Goal: Information Seeking & Learning: Check status

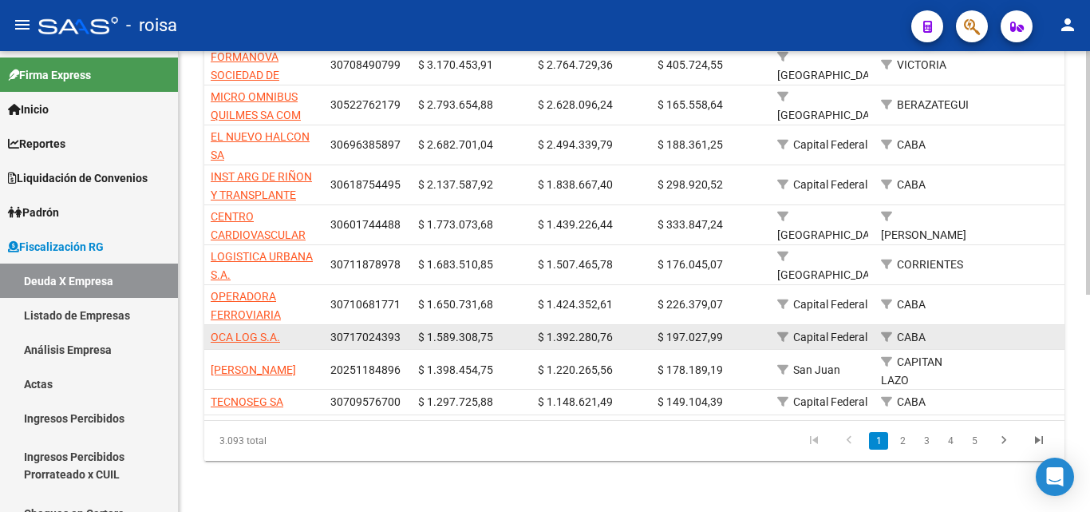
scroll to position [412, 0]
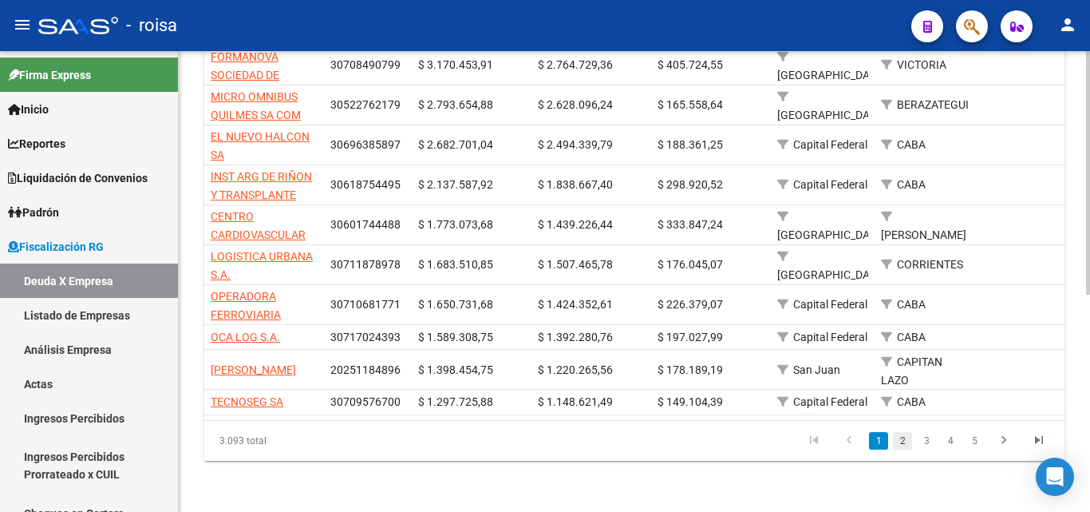
click at [904, 442] on link "2" at bounding box center [902, 441] width 19 height 18
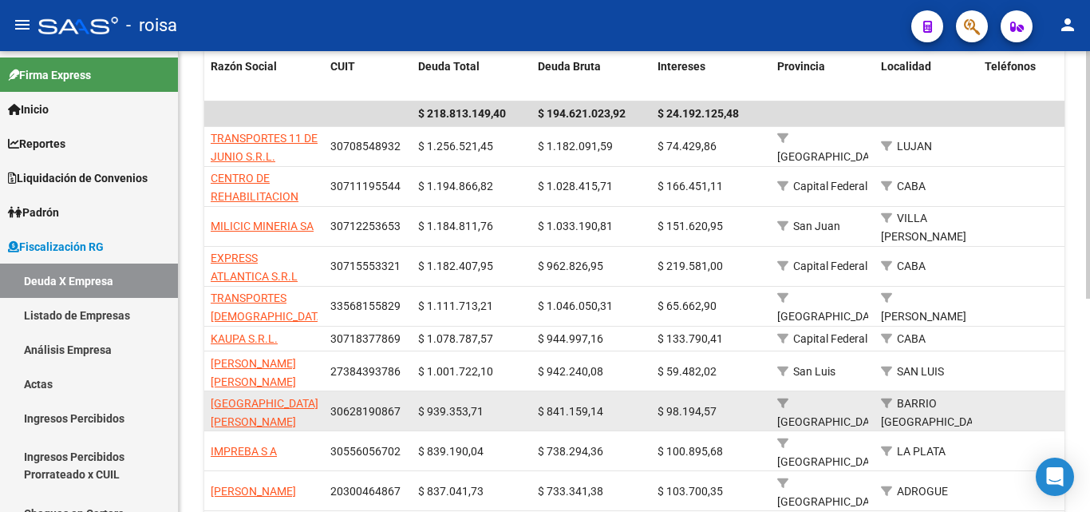
scroll to position [397, 0]
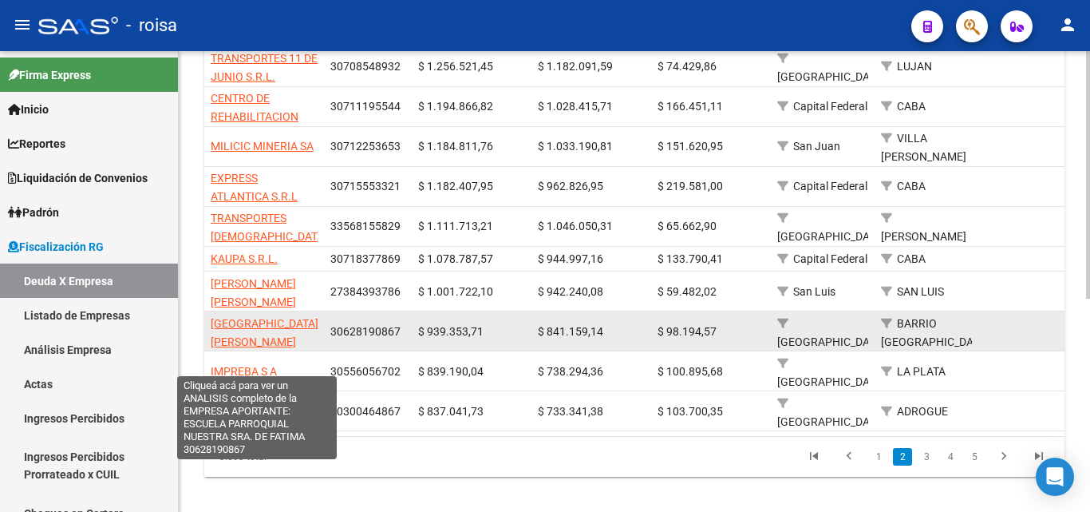
click at [239, 317] on span "[GEOGRAPHIC_DATA][PERSON_NAME]" at bounding box center [265, 332] width 108 height 31
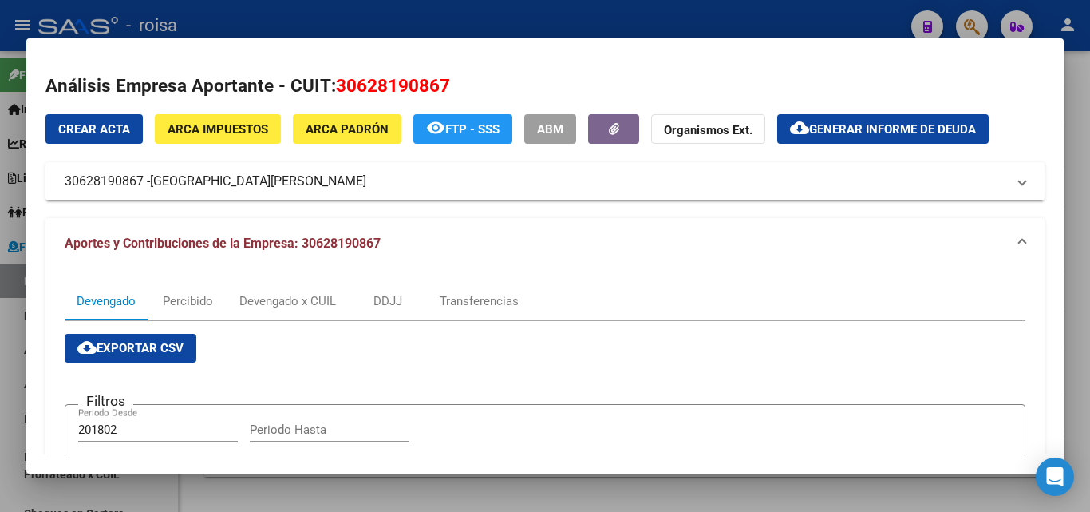
drag, startPoint x: 61, startPoint y: 184, endPoint x: 441, endPoint y: 185, distance: 379.9
click at [441, 185] on mat-expansion-panel-header "30628190867 - [GEOGRAPHIC_DATA][PERSON_NAME]" at bounding box center [544, 181] width 999 height 38
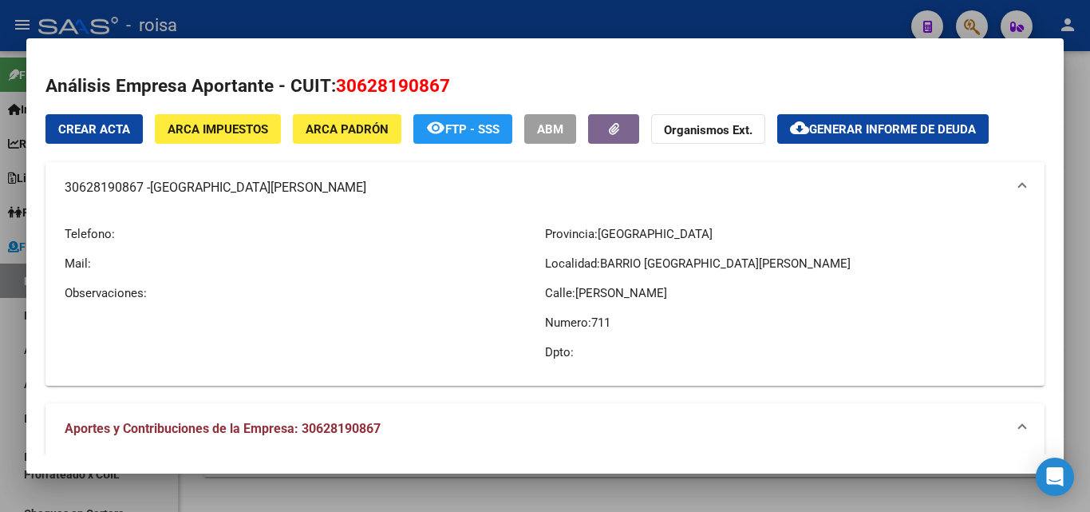
copy mat-panel-title "30628190867 - [GEOGRAPHIC_DATA][PERSON_NAME]"
click at [8, 346] on div at bounding box center [545, 256] width 1090 height 512
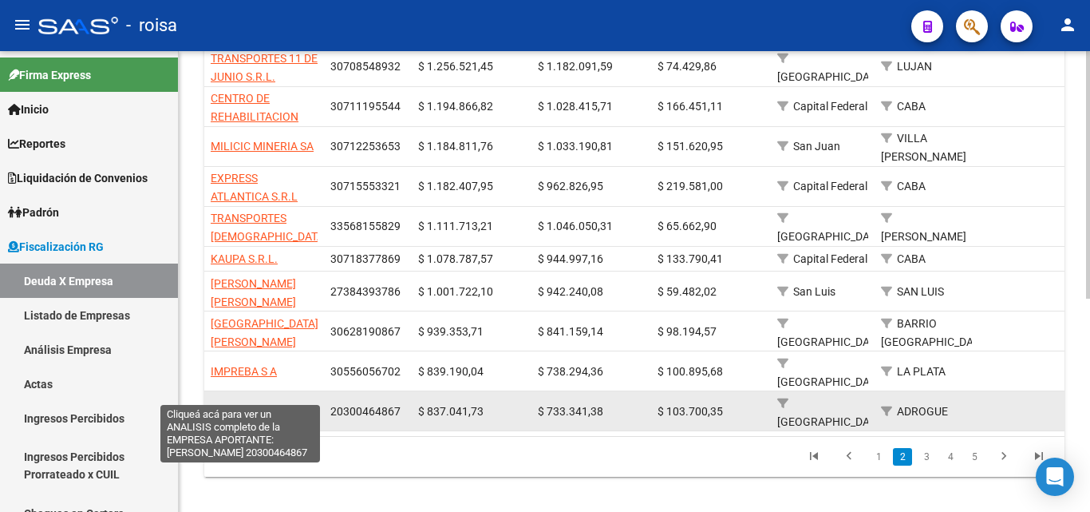
click at [229, 405] on span "[PERSON_NAME]" at bounding box center [253, 411] width 85 height 13
type textarea "20300464867"
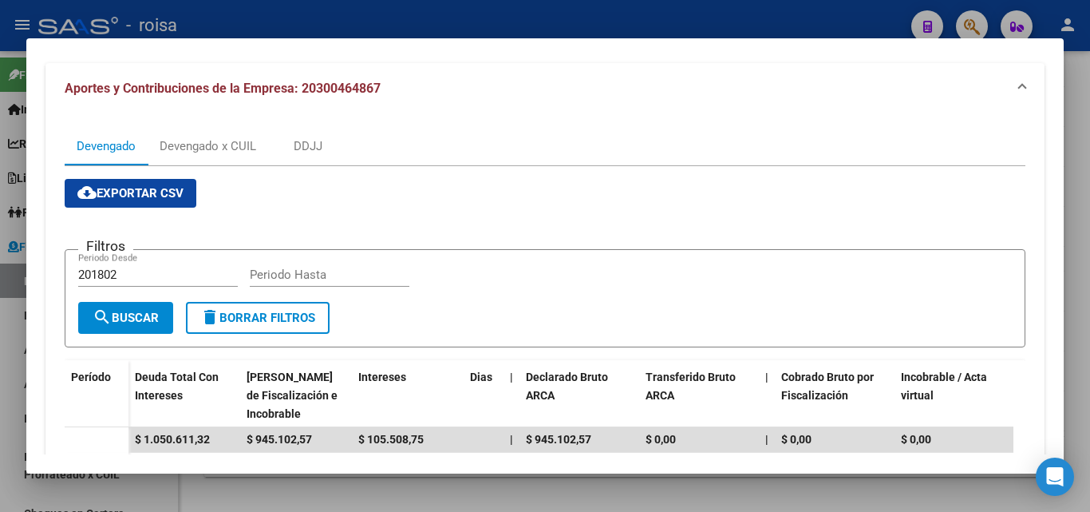
scroll to position [160, 0]
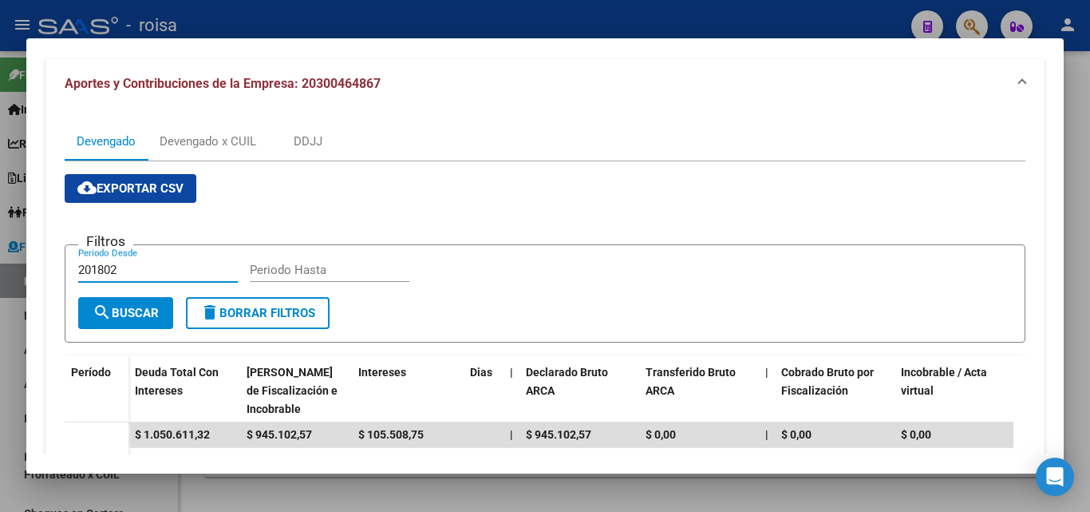
click at [132, 267] on input "201802" at bounding box center [158, 270] width 160 height 14
type input "202501"
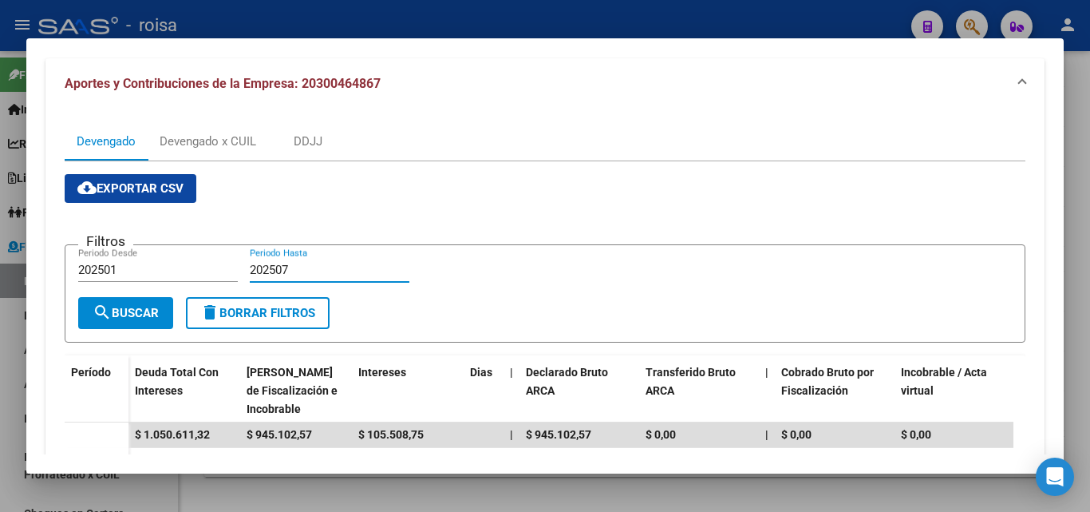
type input "202507"
click at [127, 319] on span "search Buscar" at bounding box center [126, 313] width 66 height 14
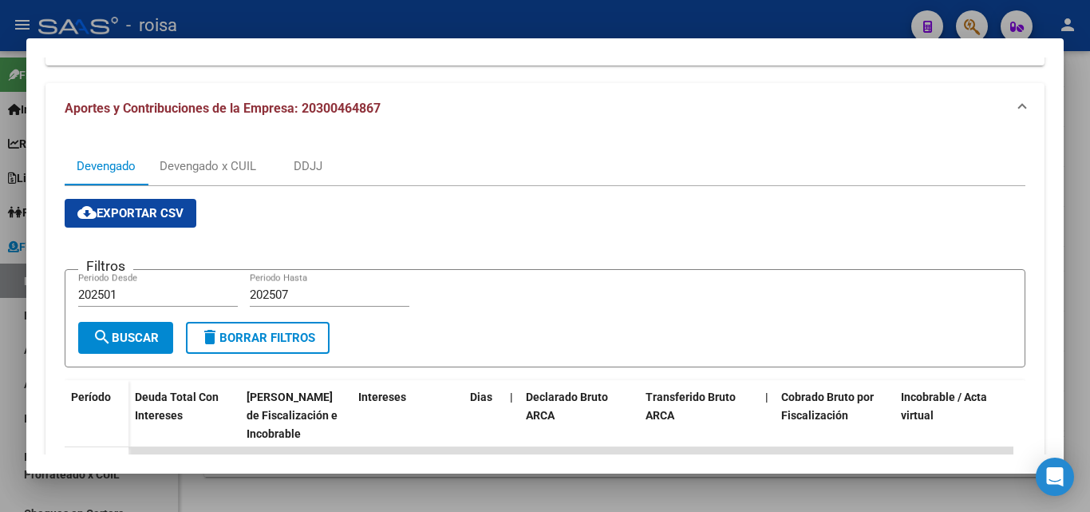
scroll to position [0, 0]
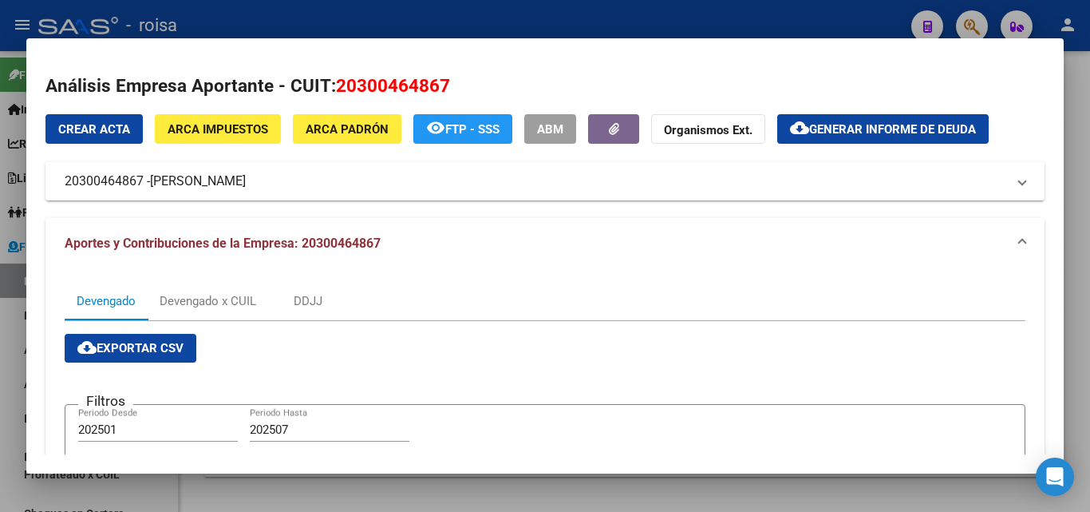
click at [6, 329] on div at bounding box center [545, 256] width 1090 height 512
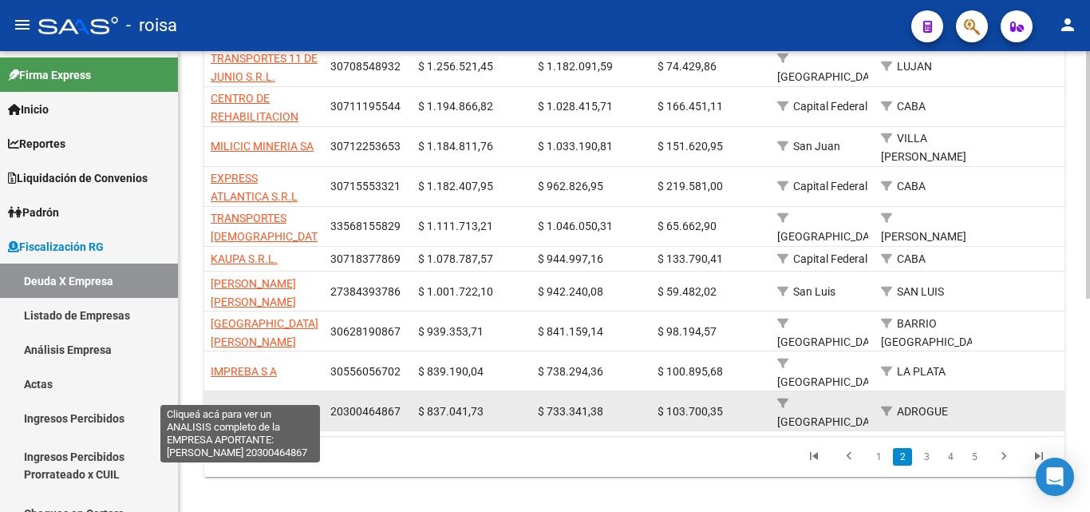
click at [227, 405] on span "[PERSON_NAME]" at bounding box center [253, 411] width 85 height 13
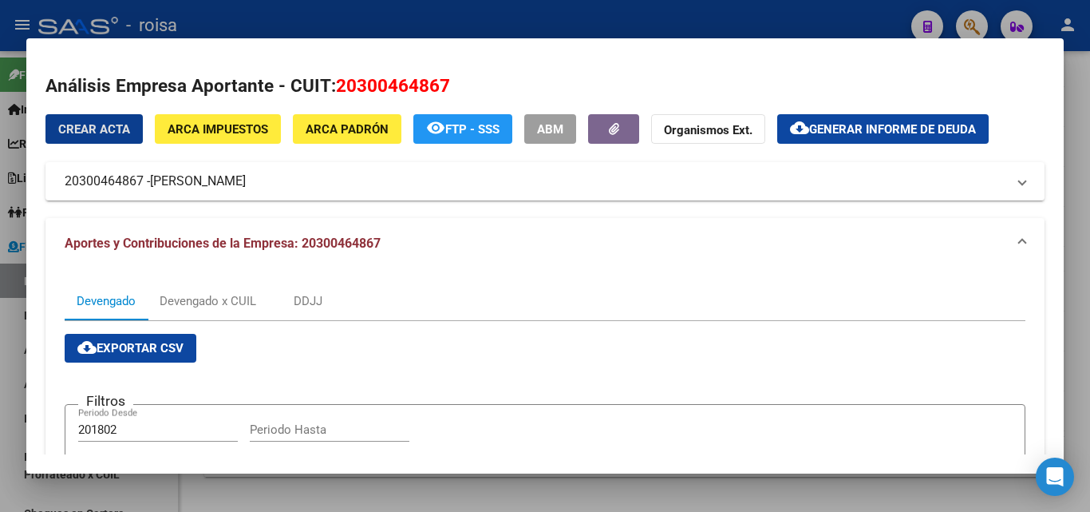
click at [367, 129] on span "ARCA Padrón" at bounding box center [347, 129] width 83 height 14
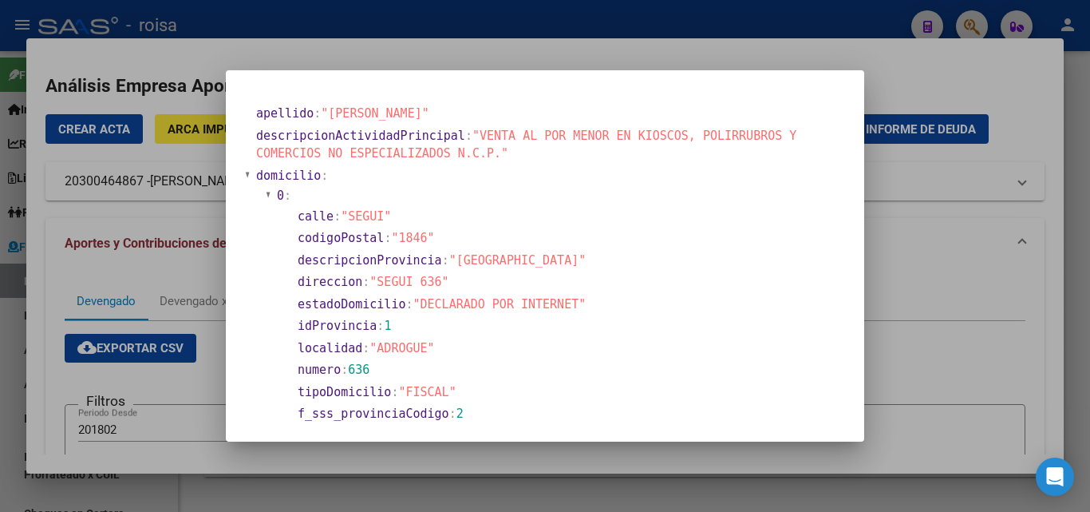
click at [941, 282] on div at bounding box center [545, 256] width 1090 height 512
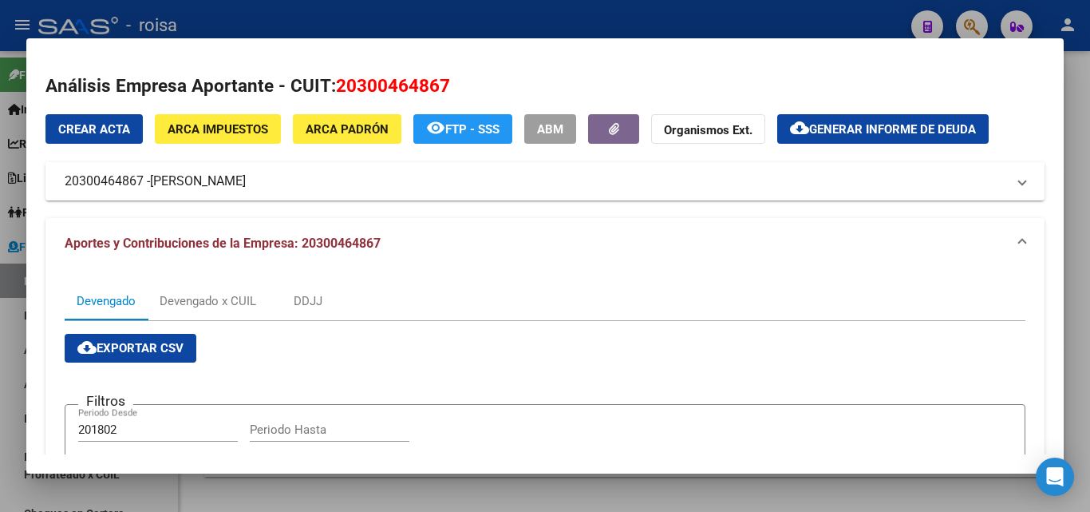
drag, startPoint x: 61, startPoint y: 184, endPoint x: 144, endPoint y: 184, distance: 82.2
click at [144, 184] on mat-expansion-panel-header "20300464867 - [PERSON_NAME]" at bounding box center [544, 181] width 999 height 38
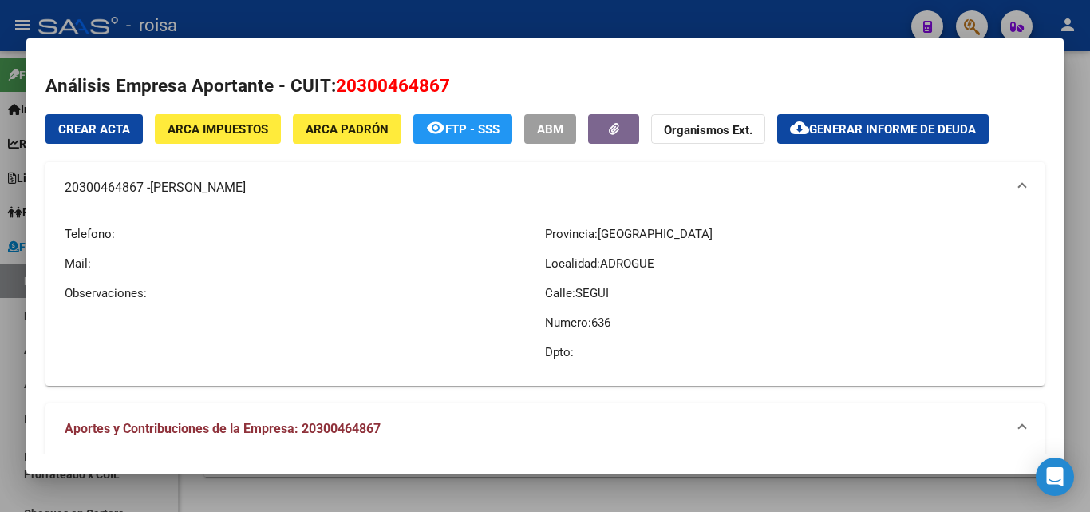
copy mat-panel-title "20300464867"
click at [6, 358] on div at bounding box center [545, 256] width 1090 height 512
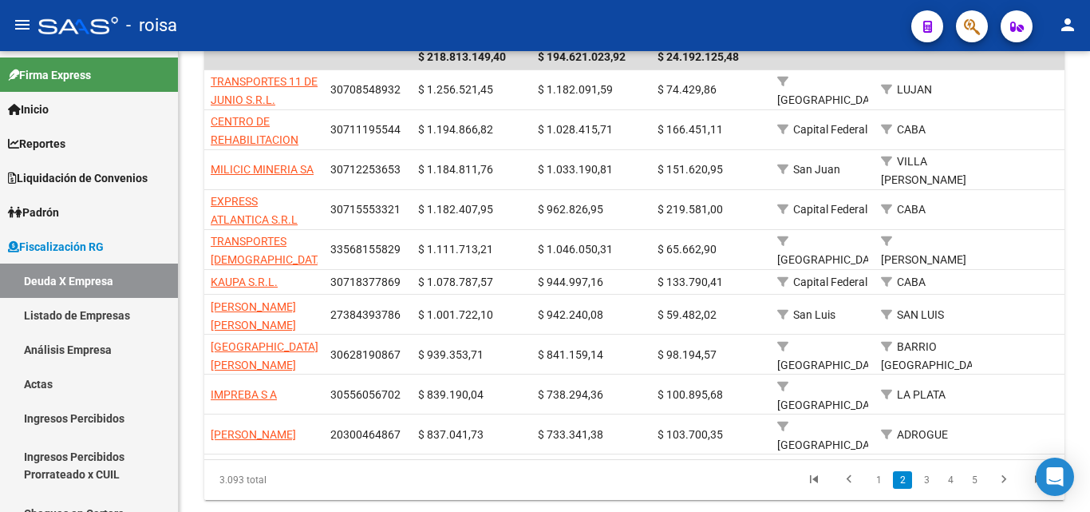
scroll to position [397, 0]
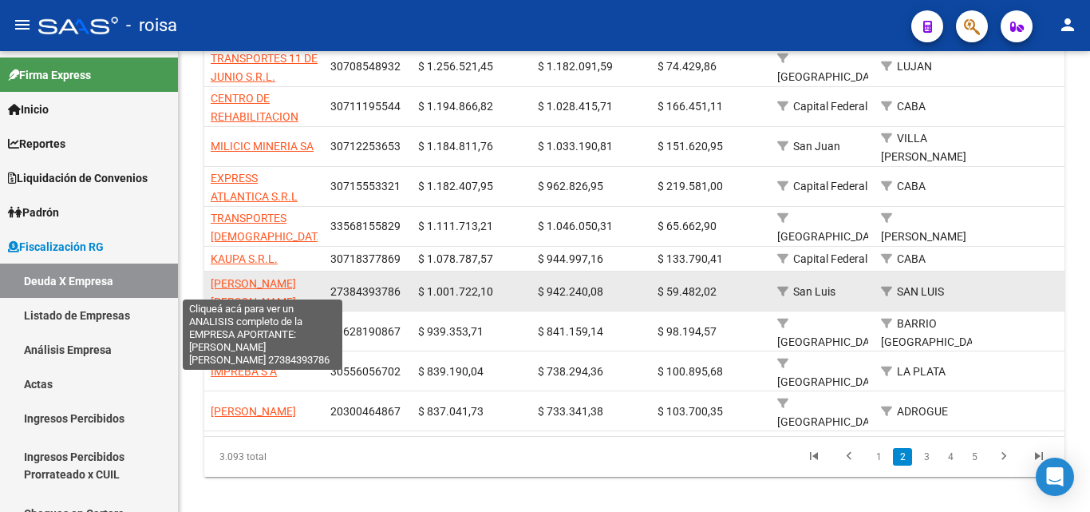
click at [278, 277] on span "[PERSON_NAME] [PERSON_NAME]" at bounding box center [253, 292] width 85 height 31
type textarea "27384393786"
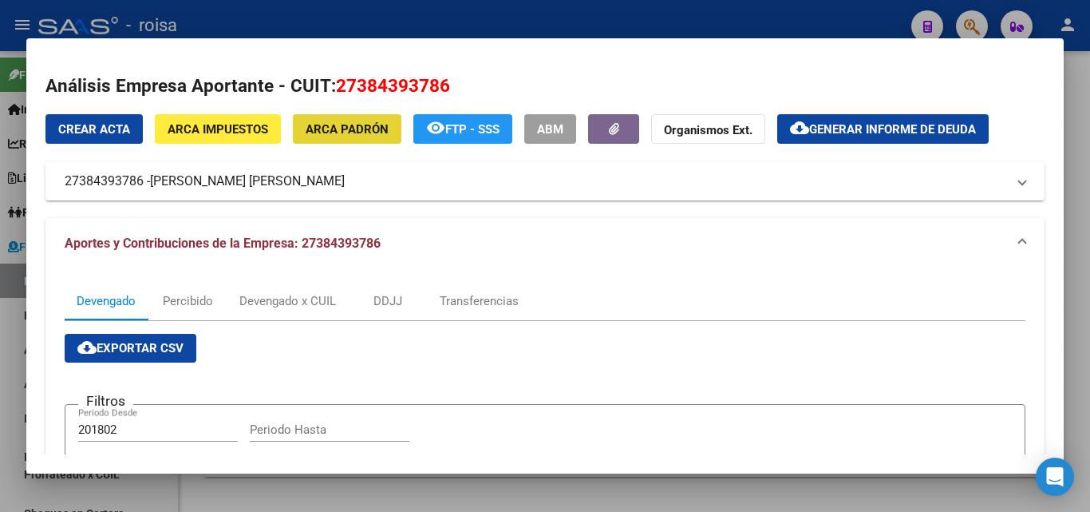
click at [353, 132] on span "ARCA Padrón" at bounding box center [347, 129] width 83 height 14
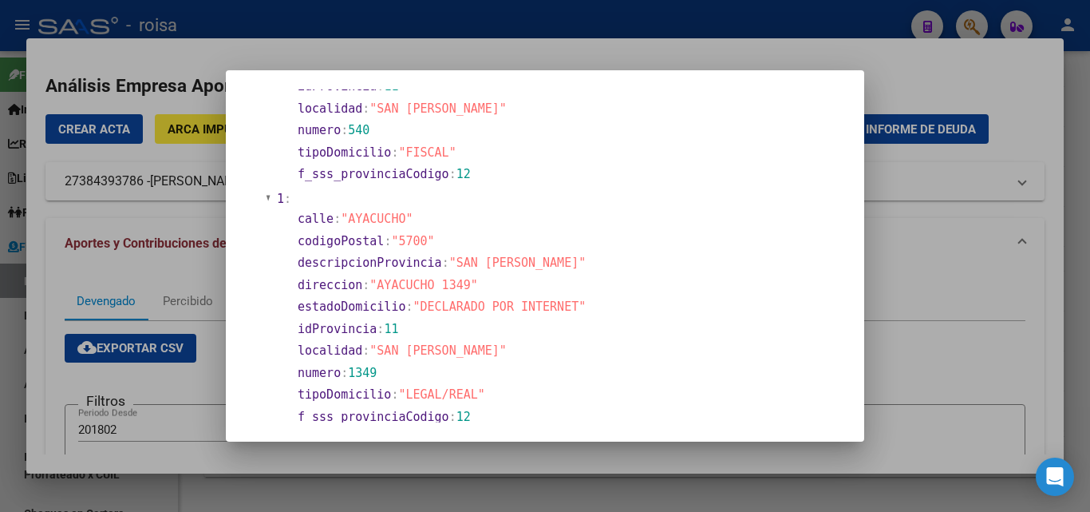
scroll to position [0, 0]
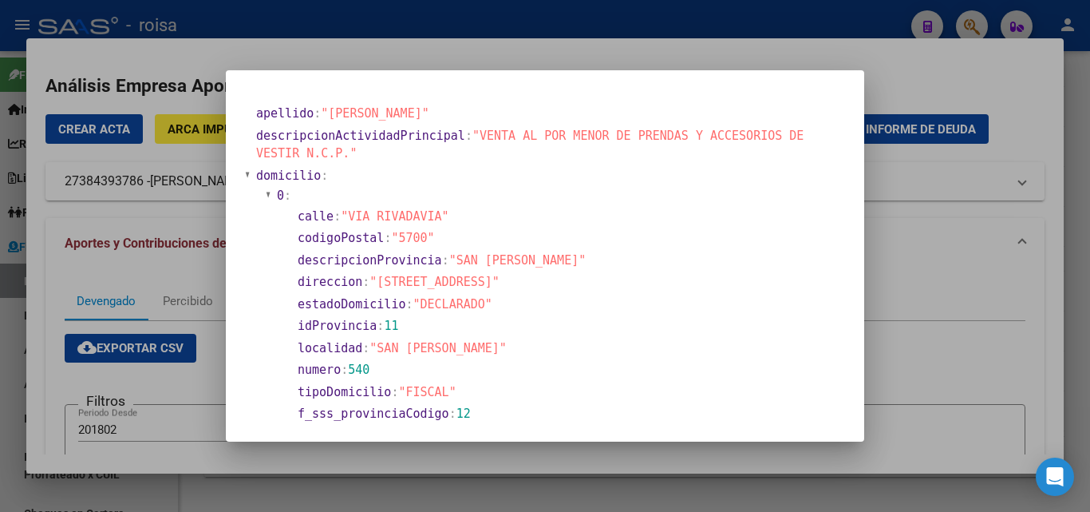
click at [939, 290] on div at bounding box center [545, 256] width 1090 height 512
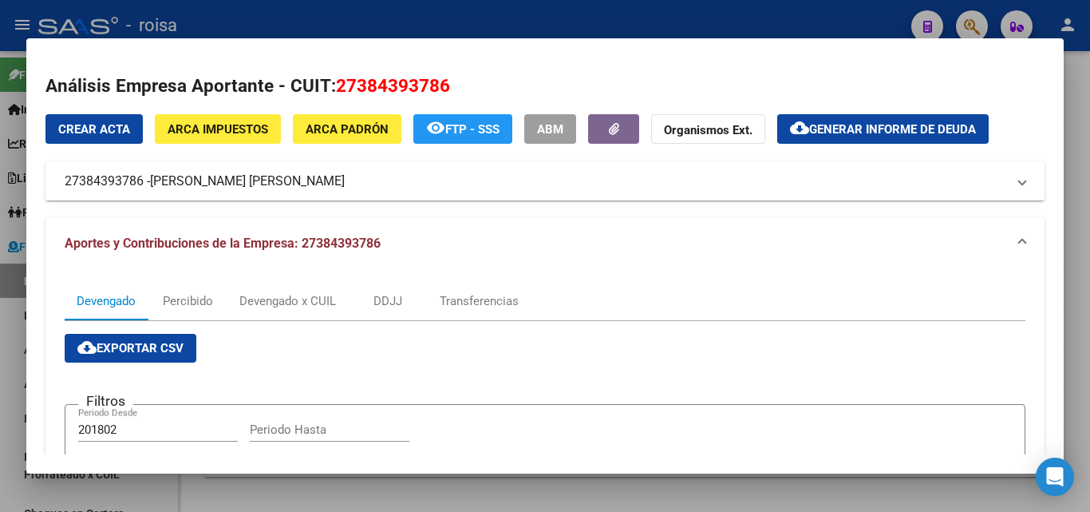
drag, startPoint x: 67, startPoint y: 188, endPoint x: 140, endPoint y: 188, distance: 73.4
click at [140, 188] on mat-expansion-panel-header "27384393786 - [PERSON_NAME] [PERSON_NAME]" at bounding box center [544, 181] width 999 height 38
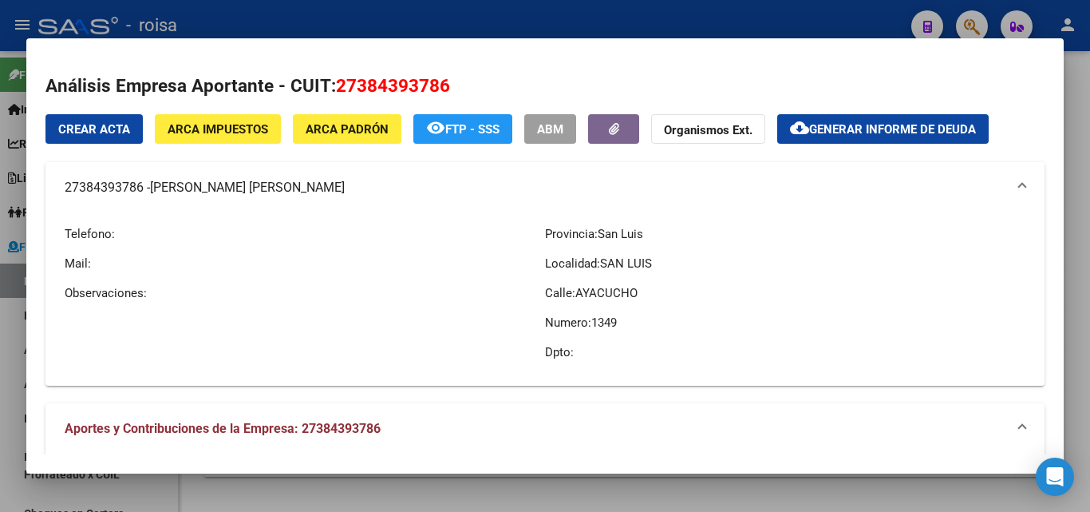
copy mat-panel-title "27384393786"
click at [509, 183] on mat-panel-title "27384393786 - [PERSON_NAME] [PERSON_NAME]" at bounding box center [536, 187] width 942 height 19
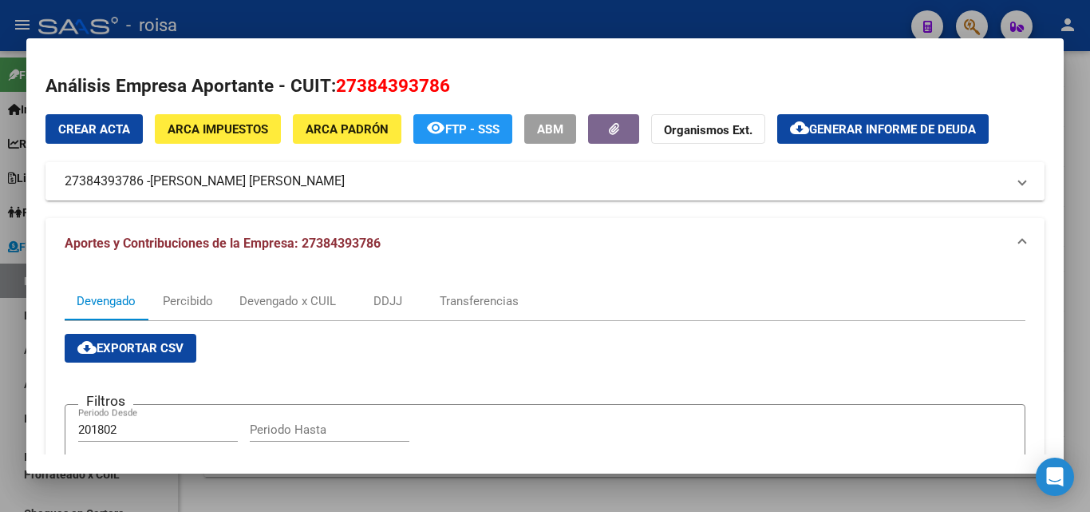
drag, startPoint x: 57, startPoint y: 184, endPoint x: 394, endPoint y: 192, distance: 337.6
click at [394, 192] on mat-expansion-panel-header "27384393786 - [PERSON_NAME] [PERSON_NAME]" at bounding box center [544, 181] width 999 height 38
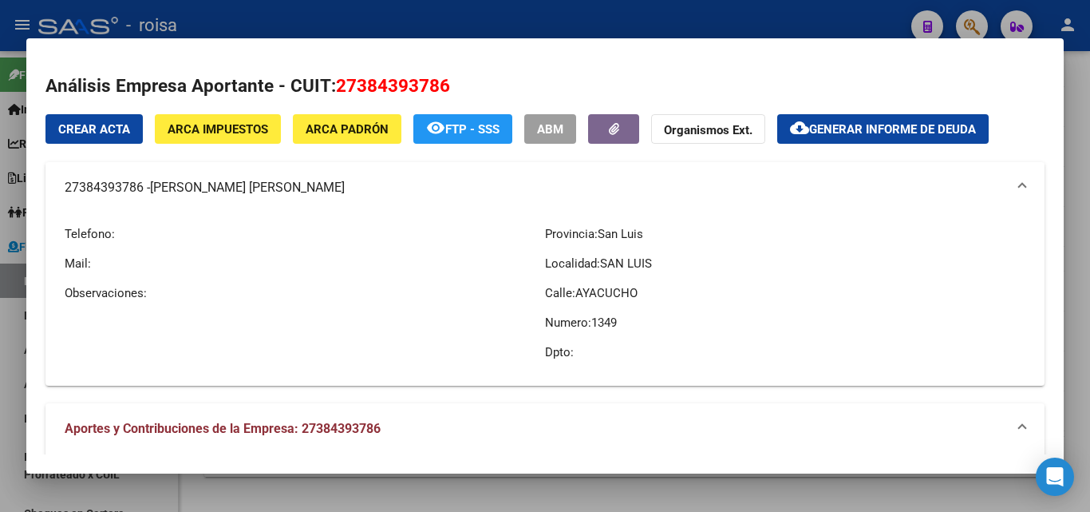
copy mat-panel-title "27384393786 - [PERSON_NAME] [PERSON_NAME]"
click at [484, 175] on mat-expansion-panel-header "27384393786 - [PERSON_NAME] [PERSON_NAME]" at bounding box center [544, 187] width 999 height 51
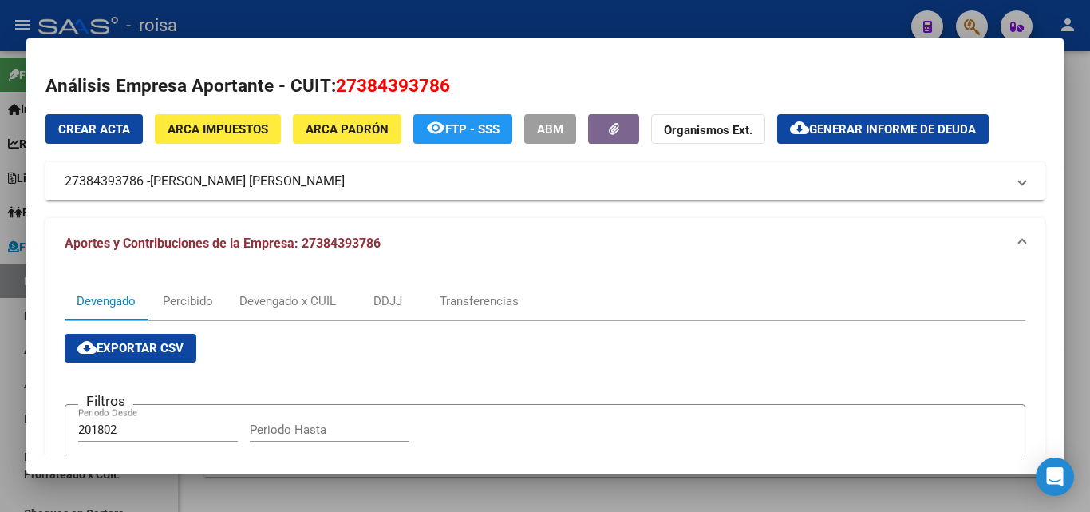
drag, startPoint x: 56, startPoint y: 186, endPoint x: 140, endPoint y: 185, distance: 84.6
click at [140, 185] on mat-expansion-panel-header "27384393786 - [PERSON_NAME] [PERSON_NAME]" at bounding box center [544, 181] width 999 height 38
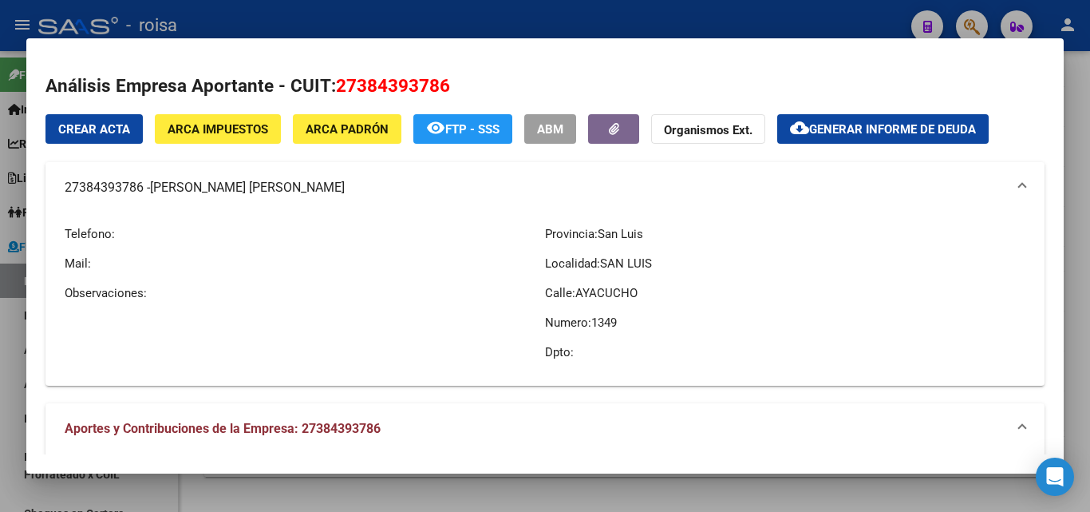
copy mat-panel-title "27384393786"
click at [10, 326] on div at bounding box center [545, 256] width 1090 height 512
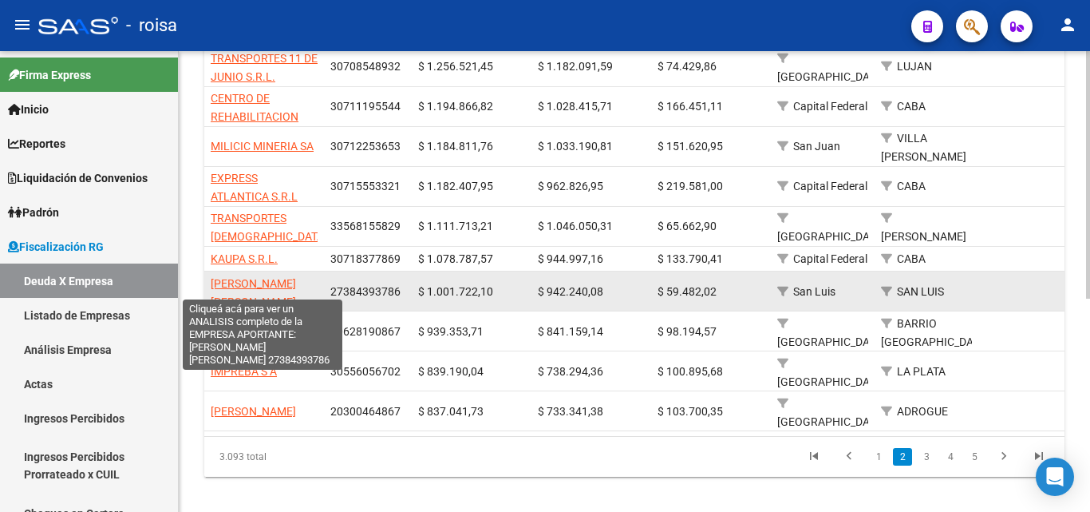
click at [271, 277] on span "[PERSON_NAME] [PERSON_NAME]" at bounding box center [253, 292] width 85 height 31
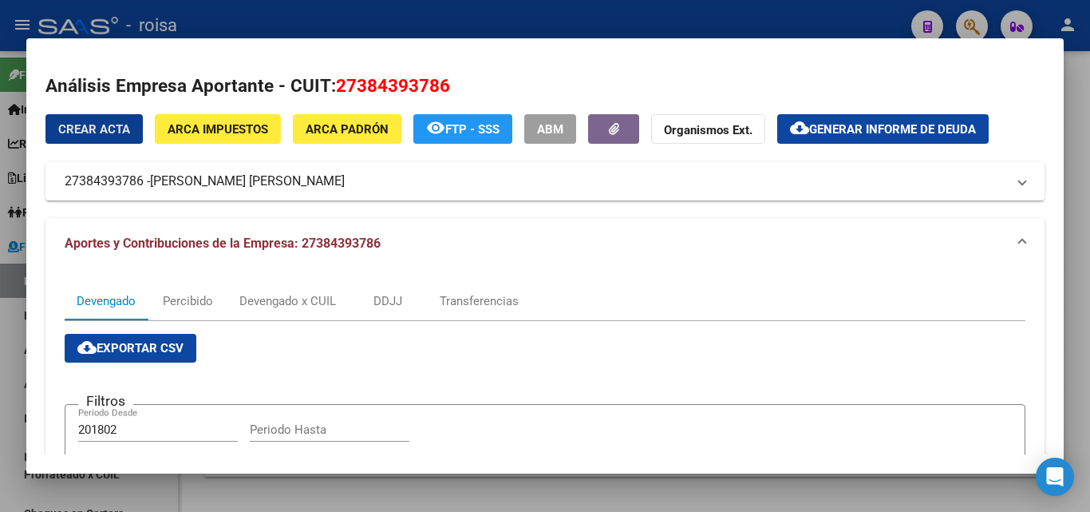
scroll to position [160, 0]
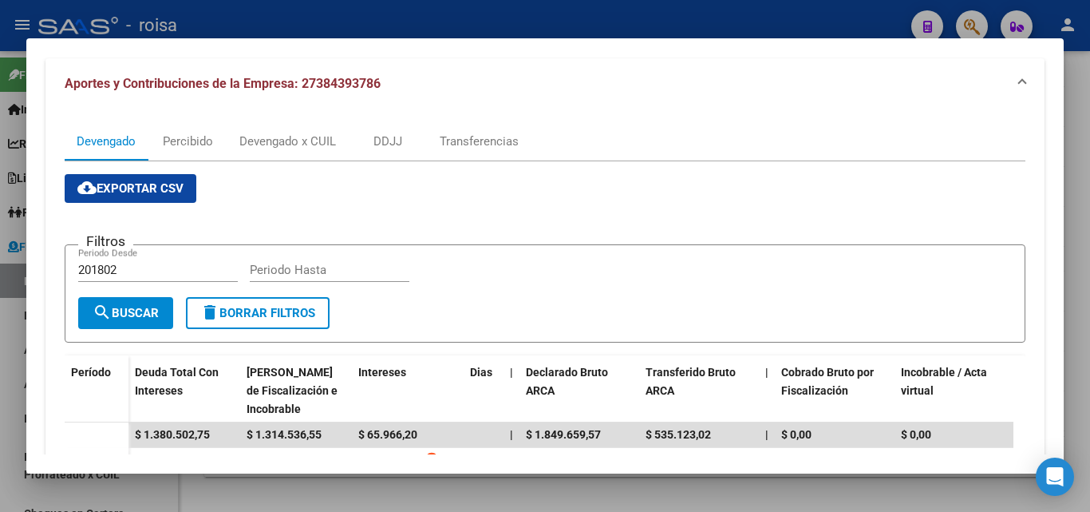
click at [123, 267] on input "201802" at bounding box center [158, 270] width 160 height 14
type input "202501"
type input "202508"
click at [140, 316] on span "search Buscar" at bounding box center [126, 313] width 66 height 14
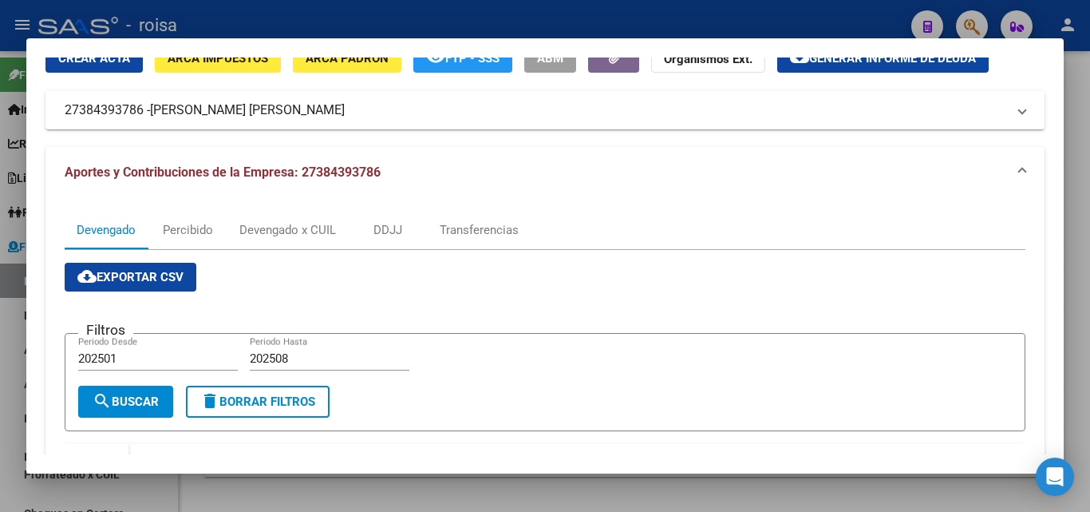
scroll to position [0, 0]
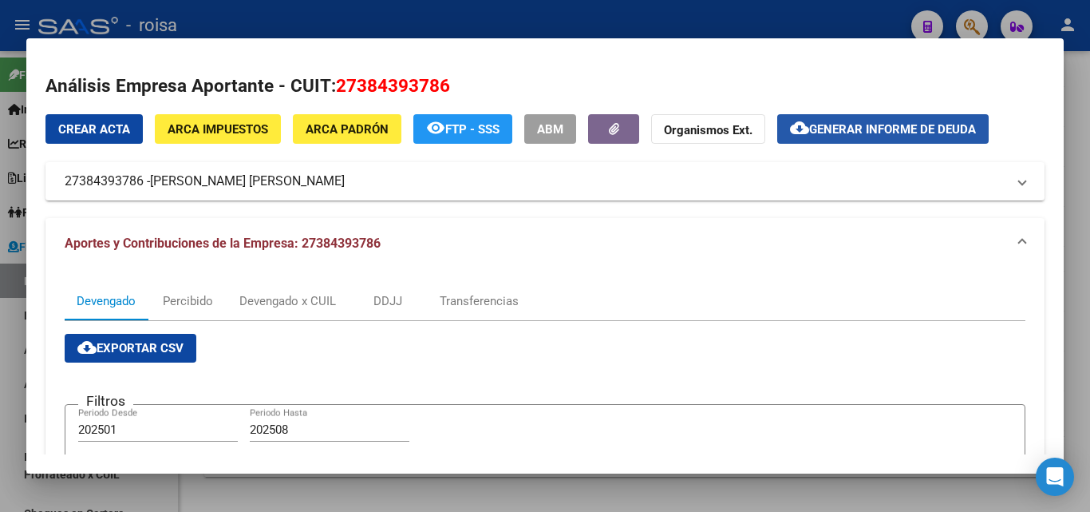
click at [899, 131] on span "Generar informe de deuda" at bounding box center [892, 129] width 167 height 14
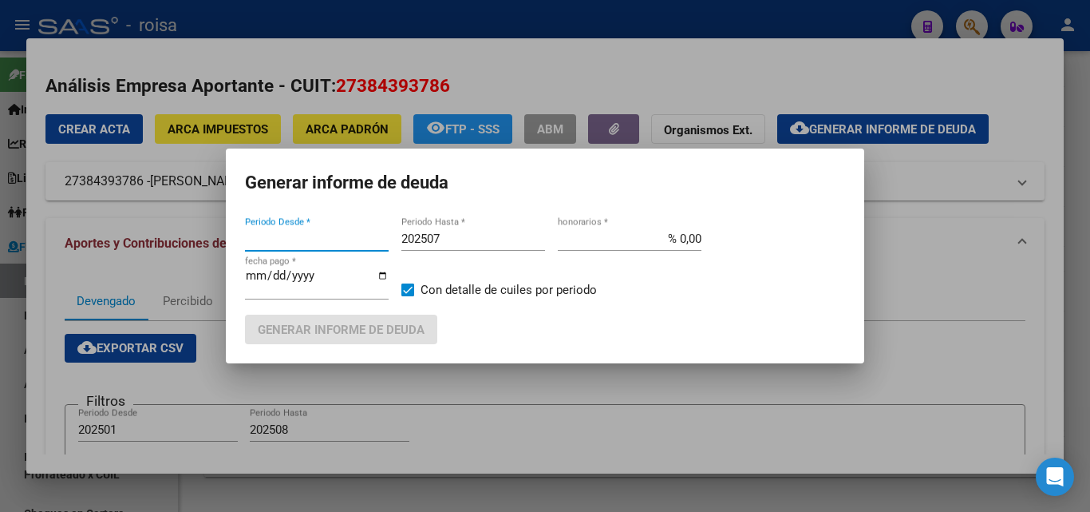
type input "201802"
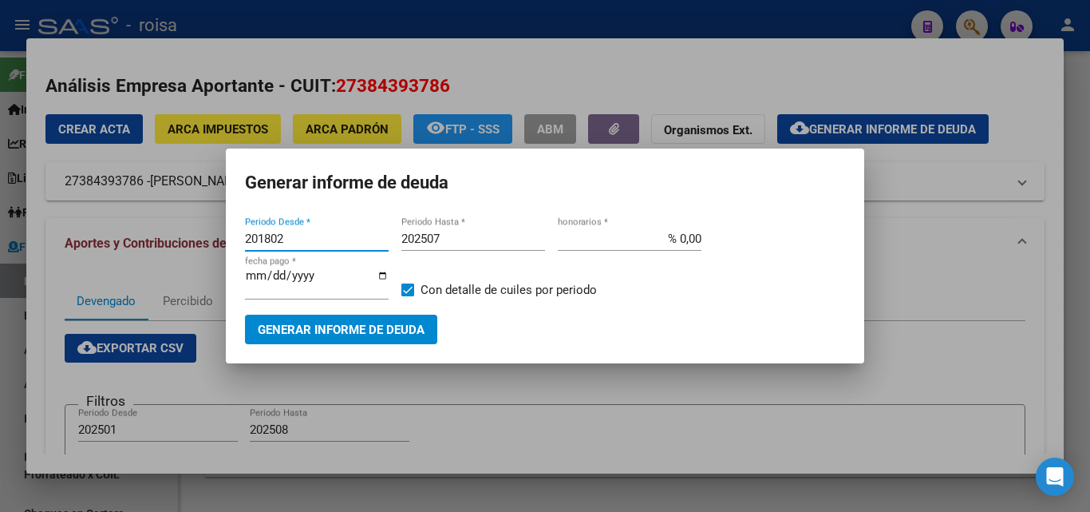
click at [302, 236] on input "201802" at bounding box center [317, 238] width 144 height 14
type input "202501"
type input "202508"
click at [679, 239] on input "% 0,00" at bounding box center [630, 238] width 144 height 14
type input "% 10,00"
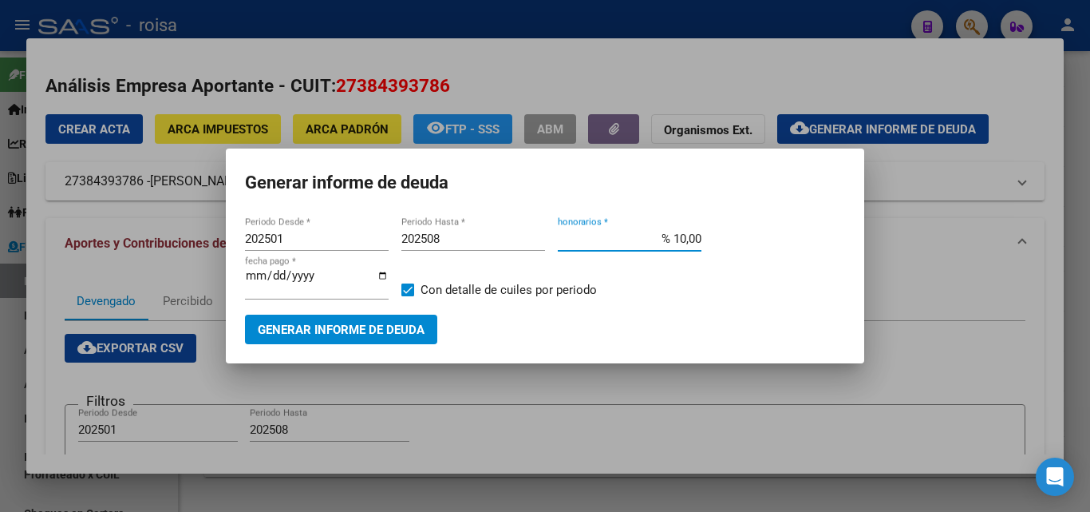
click at [348, 333] on span "Generar informe de deuda" at bounding box center [341, 329] width 167 height 14
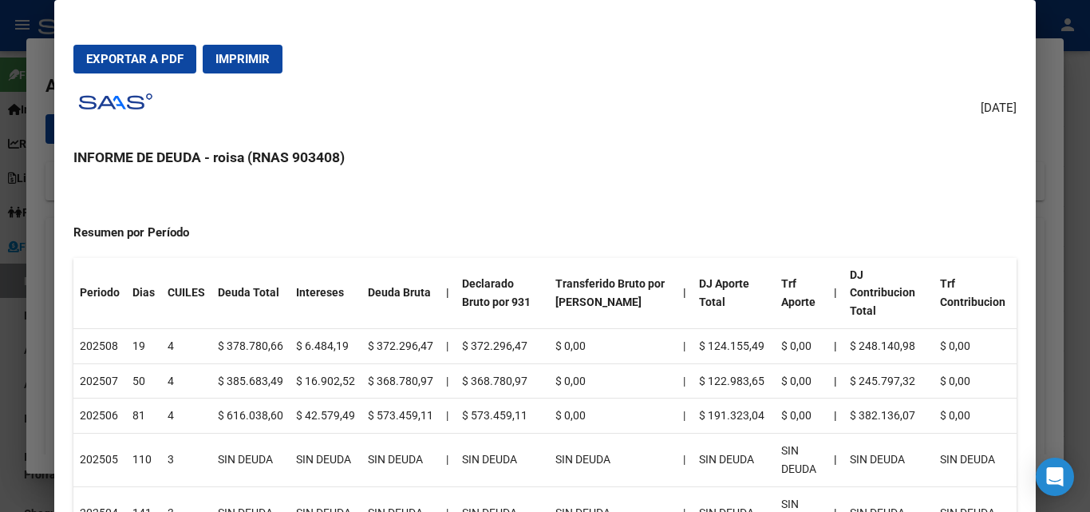
scroll to position [239, 0]
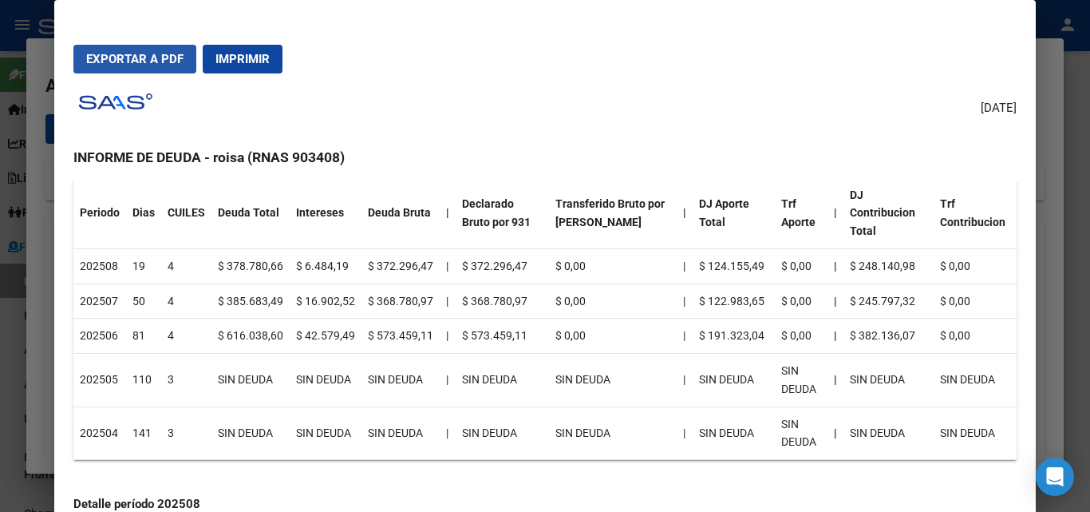
click at [142, 67] on button "Exportar a PDF" at bounding box center [134, 59] width 123 height 29
click at [36, 340] on div at bounding box center [545, 256] width 1090 height 512
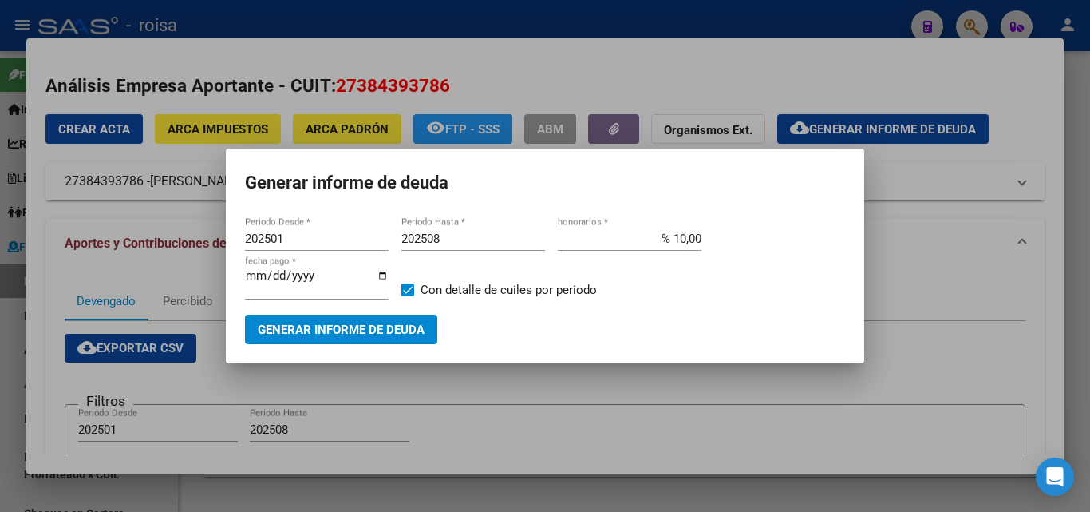
click at [738, 488] on div at bounding box center [545, 256] width 1090 height 512
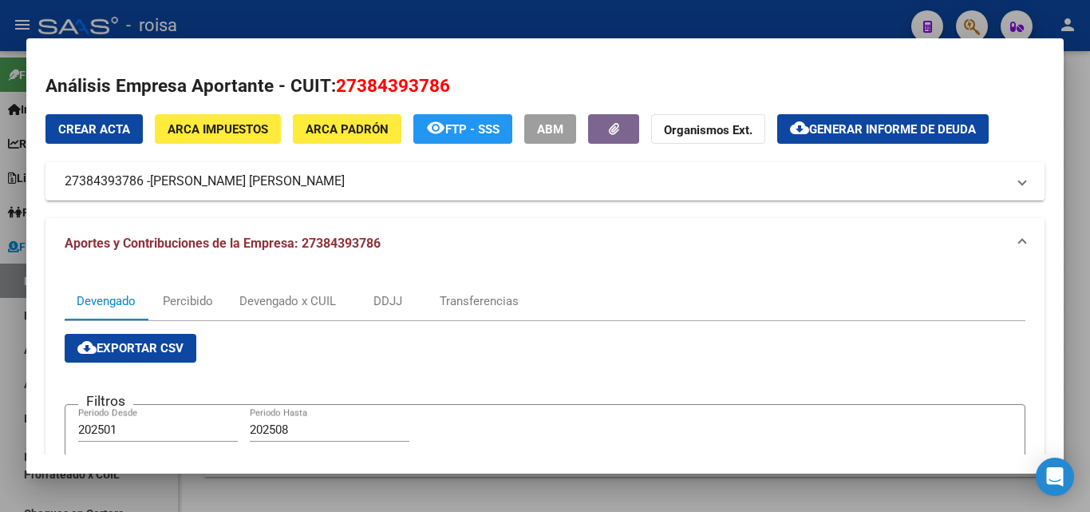
click at [7, 402] on div at bounding box center [545, 256] width 1090 height 512
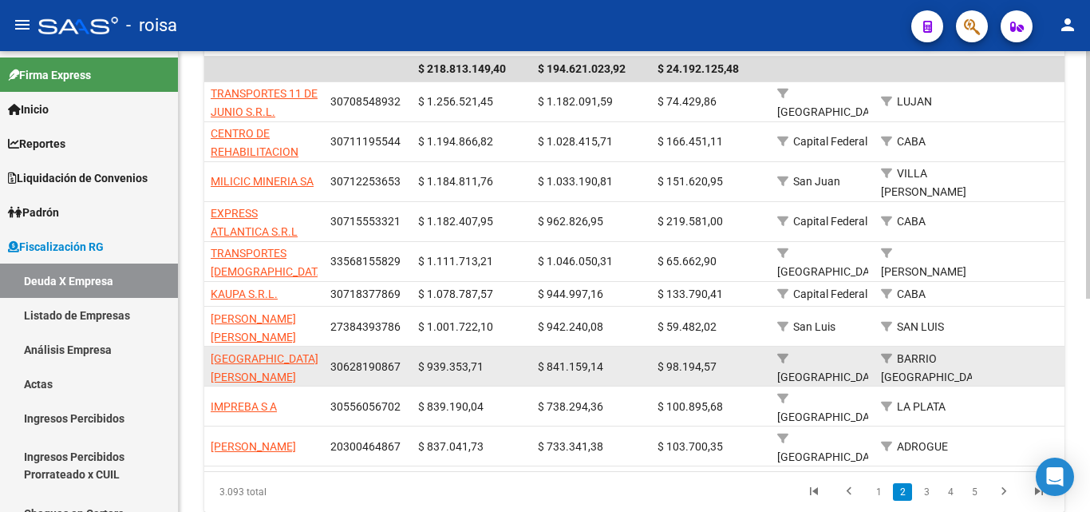
scroll to position [397, 0]
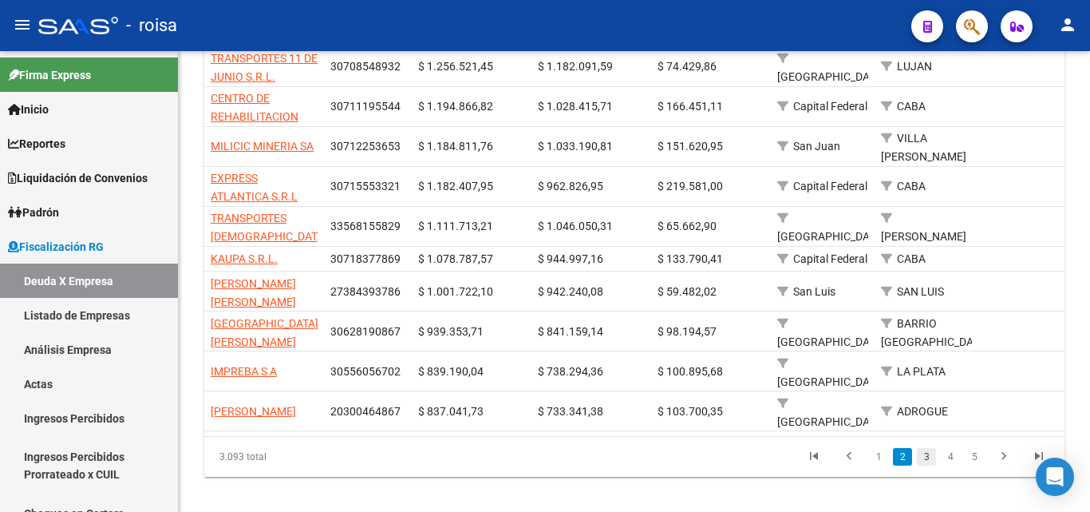
click at [922, 448] on link "3" at bounding box center [926, 457] width 19 height 18
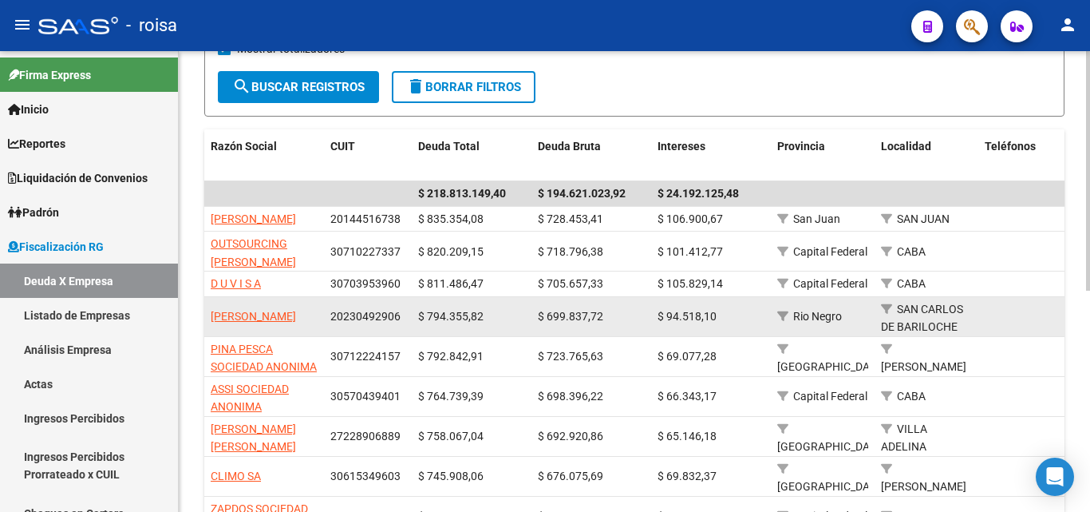
scroll to position [318, 0]
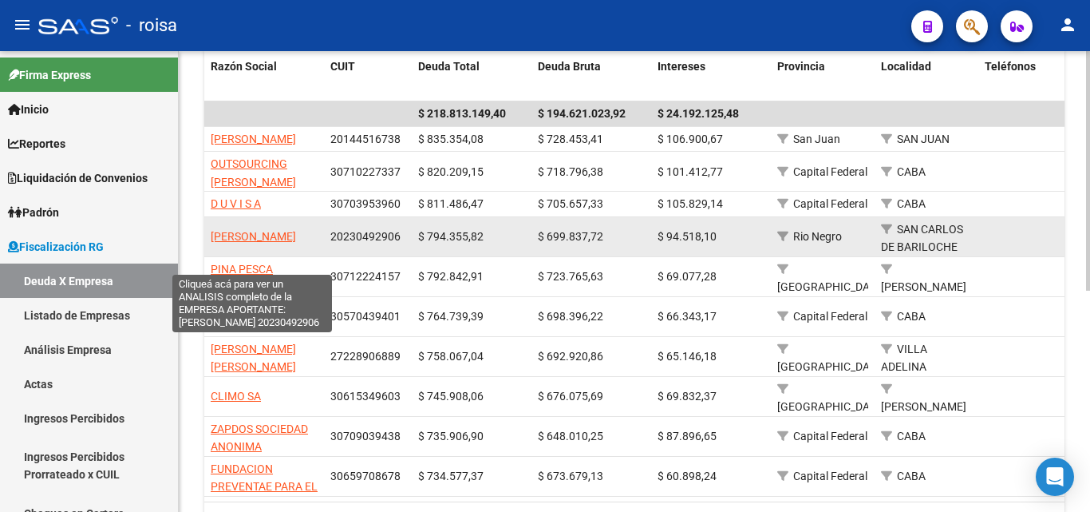
click at [274, 243] on span "[PERSON_NAME]" at bounding box center [253, 236] width 85 height 13
type textarea "20230492906"
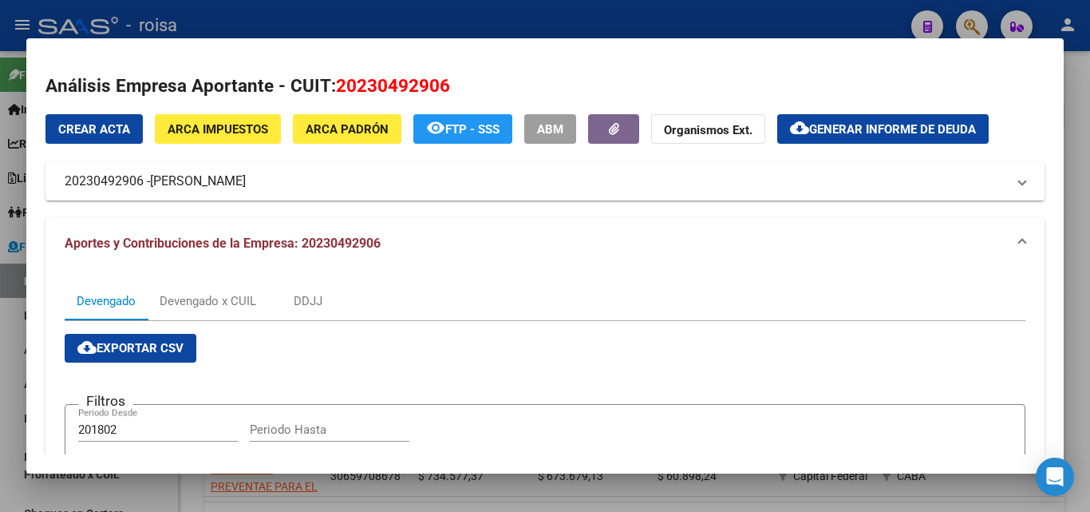
scroll to position [80, 0]
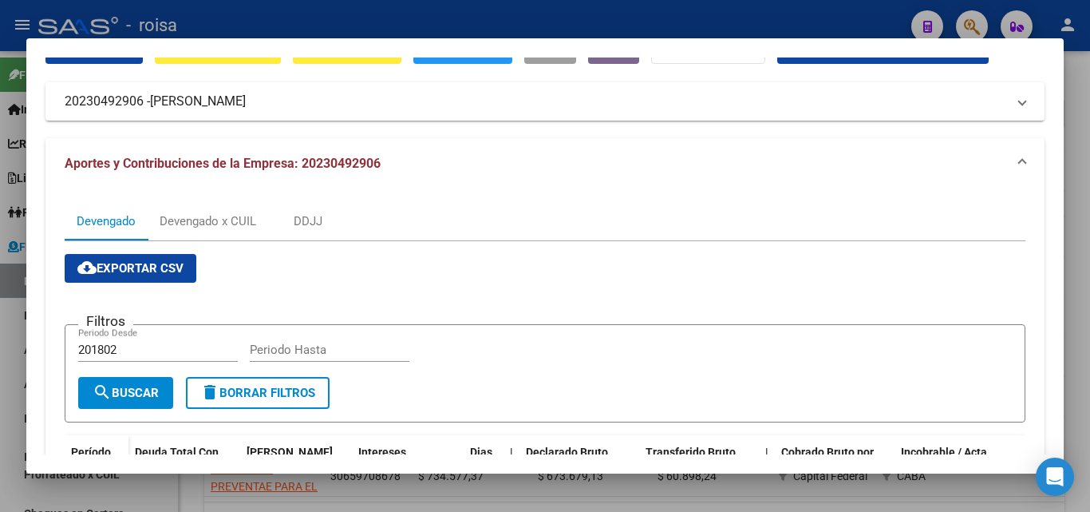
click at [130, 342] on div "201802 Periodo Desde" at bounding box center [158, 350] width 160 height 24
type input "202501"
type input "202507"
click at [139, 387] on span "search Buscar" at bounding box center [126, 392] width 66 height 14
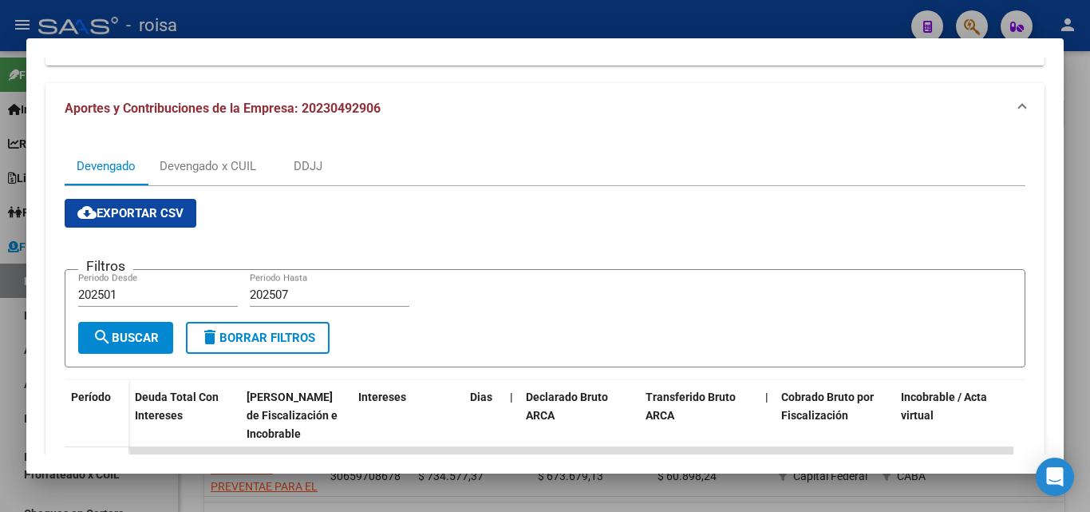
scroll to position [55, 0]
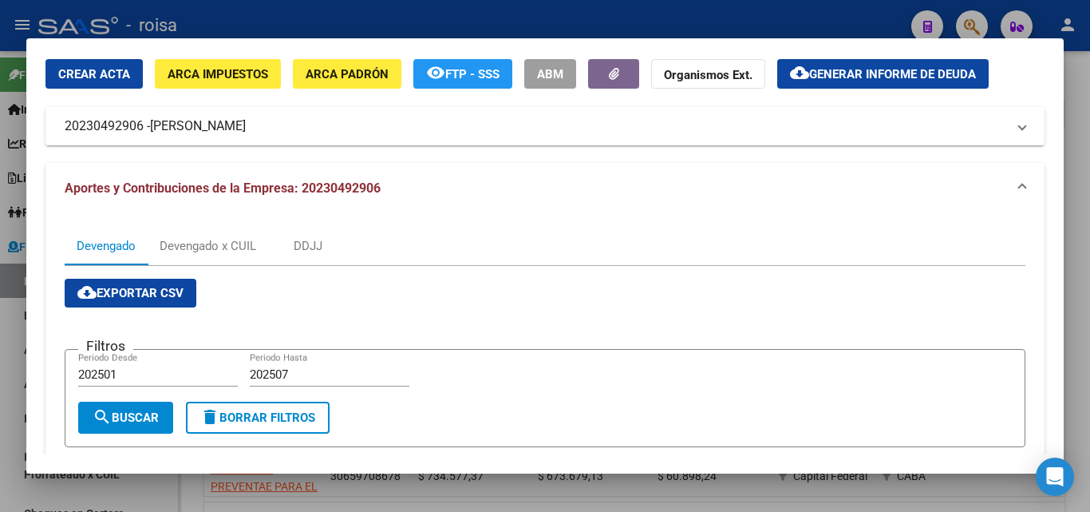
drag, startPoint x: 155, startPoint y: 130, endPoint x: 296, endPoint y: 129, distance: 141.2
click at [246, 129] on span "[PERSON_NAME]" at bounding box center [198, 126] width 96 height 19
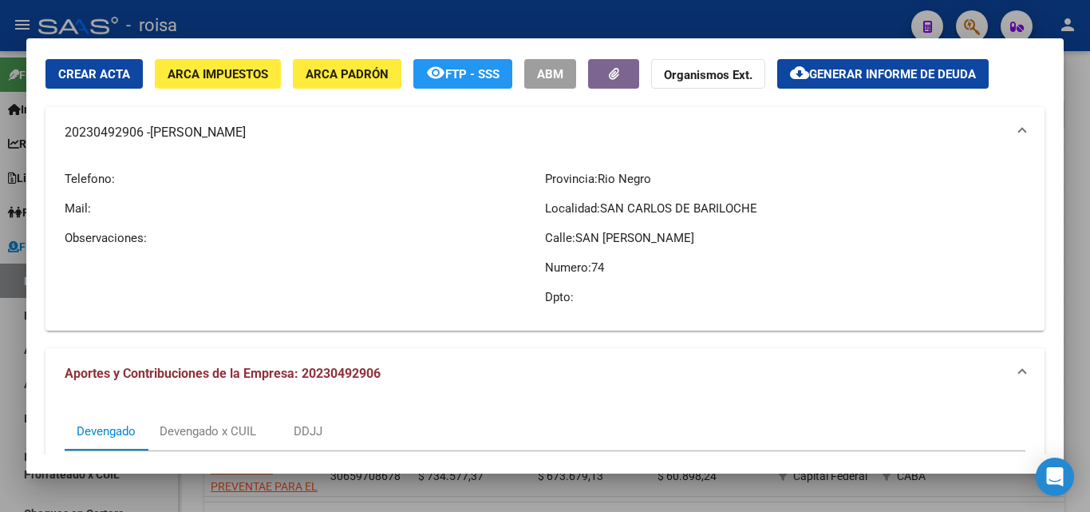
copy span "[PERSON_NAME]"
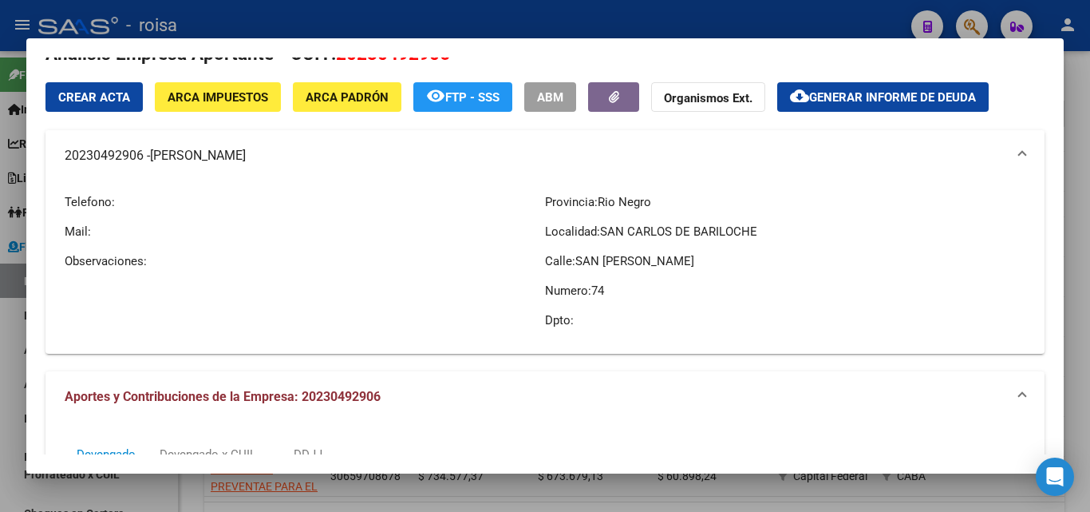
scroll to position [0, 0]
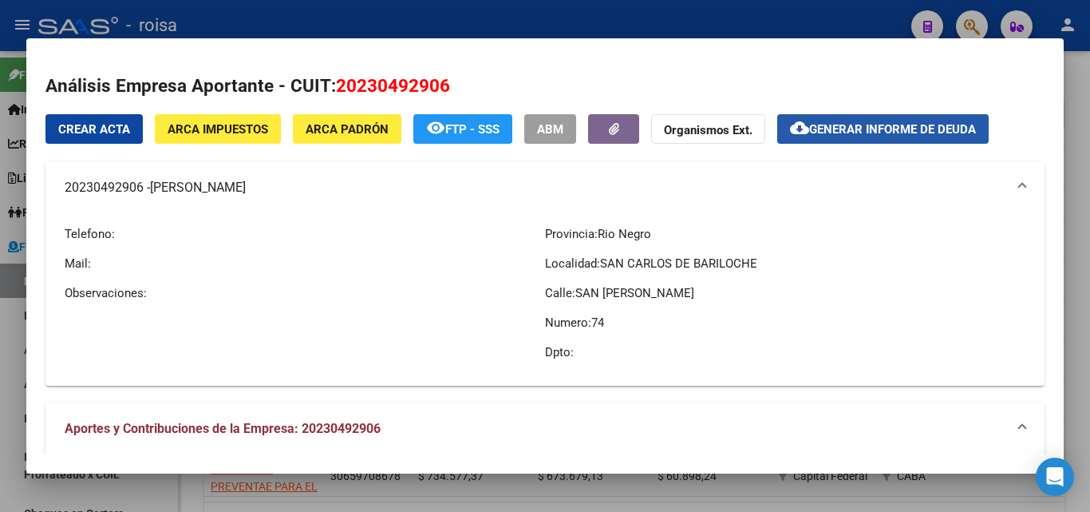
click at [903, 126] on span "Generar informe de deuda" at bounding box center [892, 129] width 167 height 14
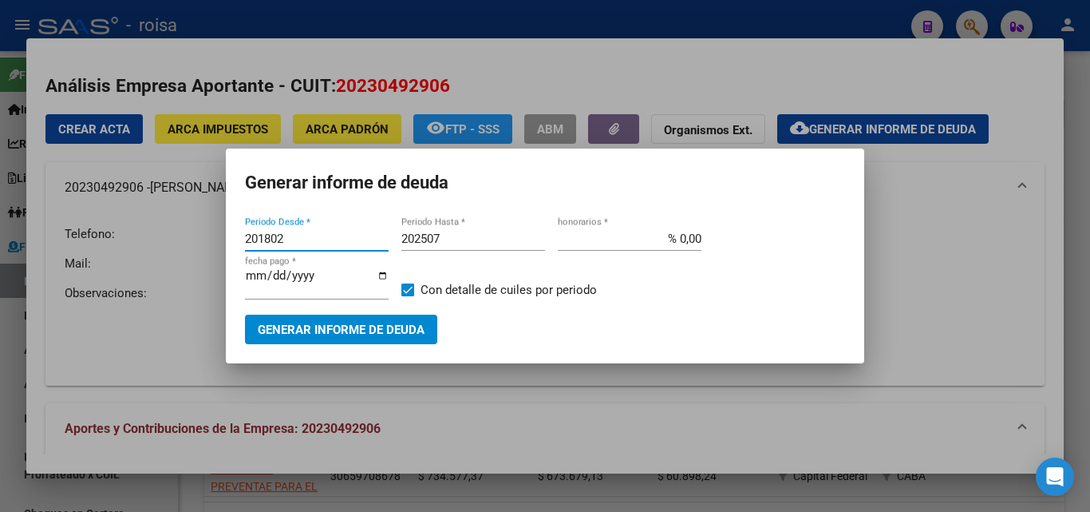
click at [299, 242] on input "201802" at bounding box center [317, 238] width 144 height 14
type input "202501"
click at [678, 238] on input "% 0,00" at bounding box center [630, 238] width 144 height 14
type input "% 10,00"
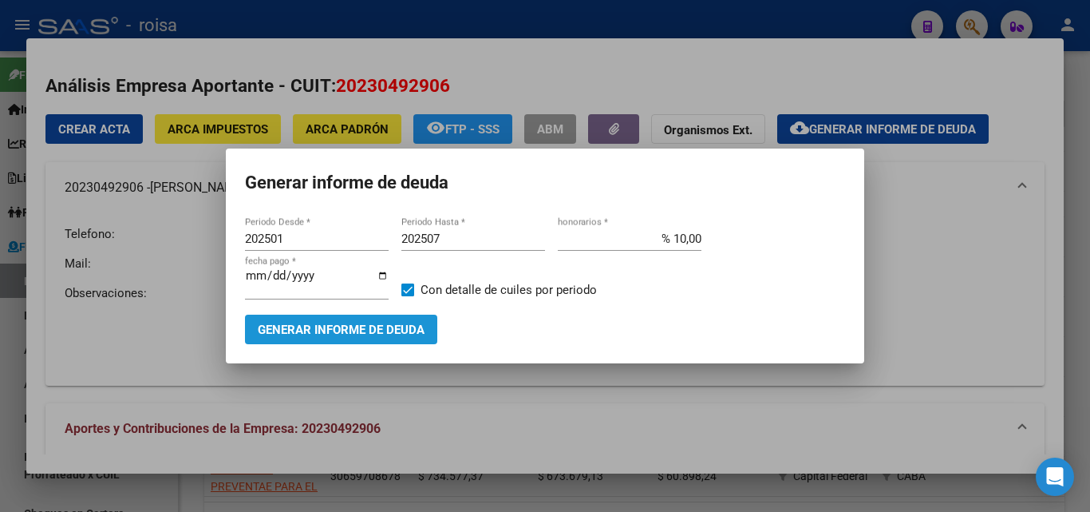
click at [392, 329] on span "Generar informe de deuda" at bounding box center [341, 329] width 167 height 14
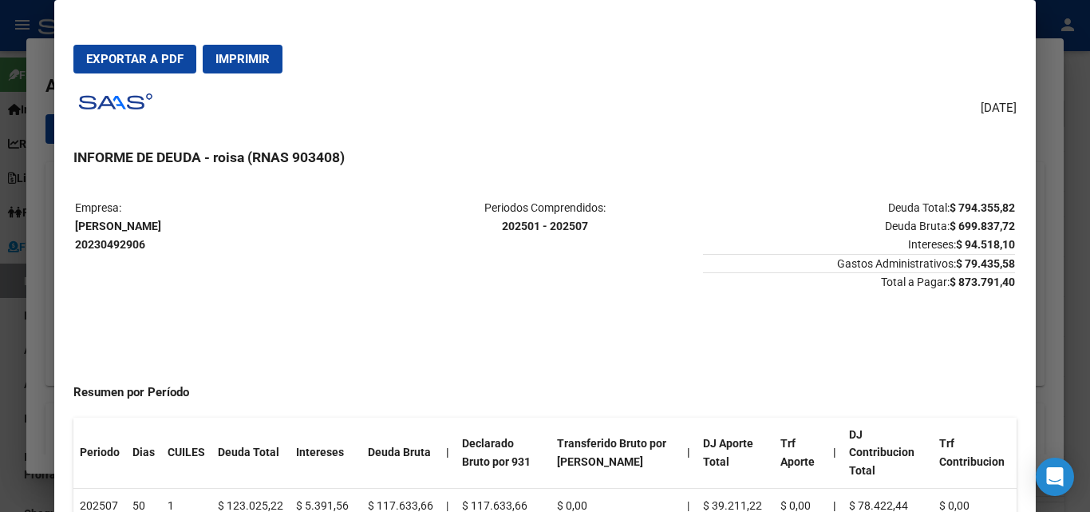
click at [148, 67] on button "Exportar a PDF" at bounding box center [134, 59] width 123 height 29
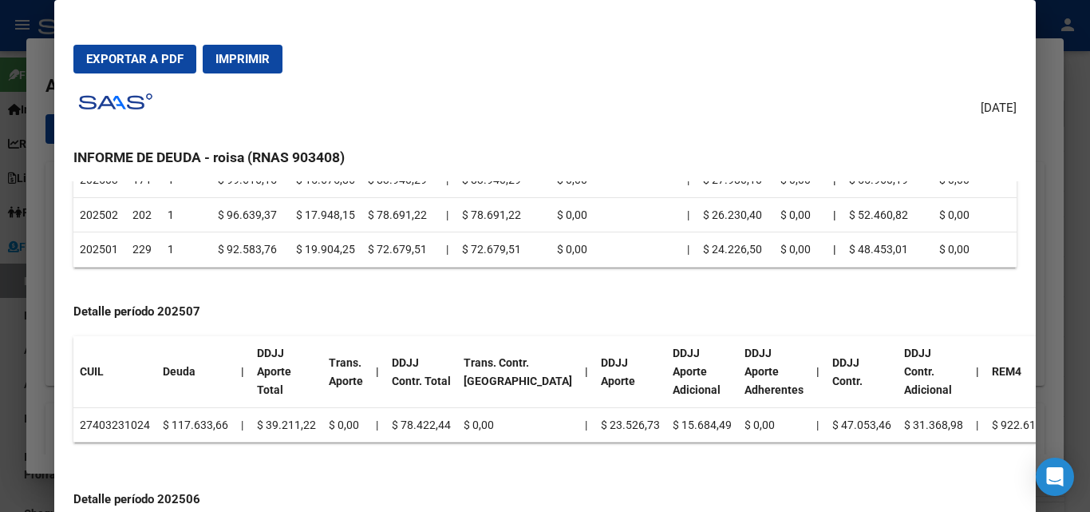
scroll to position [479, 0]
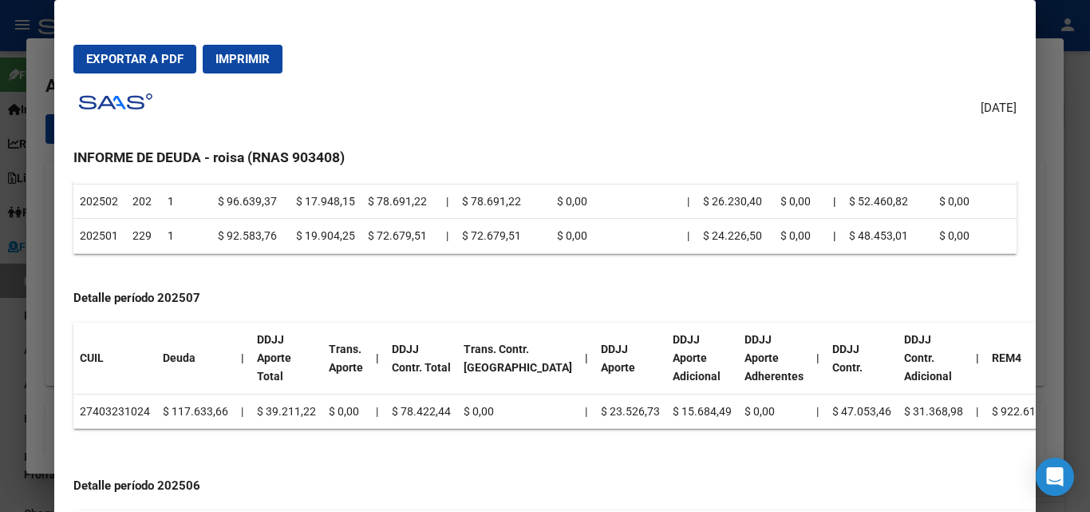
drag, startPoint x: 93, startPoint y: 389, endPoint x: 144, endPoint y: 389, distance: 51.1
click at [144, 393] on td "27403231024" at bounding box center [114, 410] width 83 height 35
copy td "40323102"
drag, startPoint x: 41, startPoint y: 361, endPoint x: 85, endPoint y: 349, distance: 44.7
click at [41, 360] on div at bounding box center [545, 256] width 1090 height 512
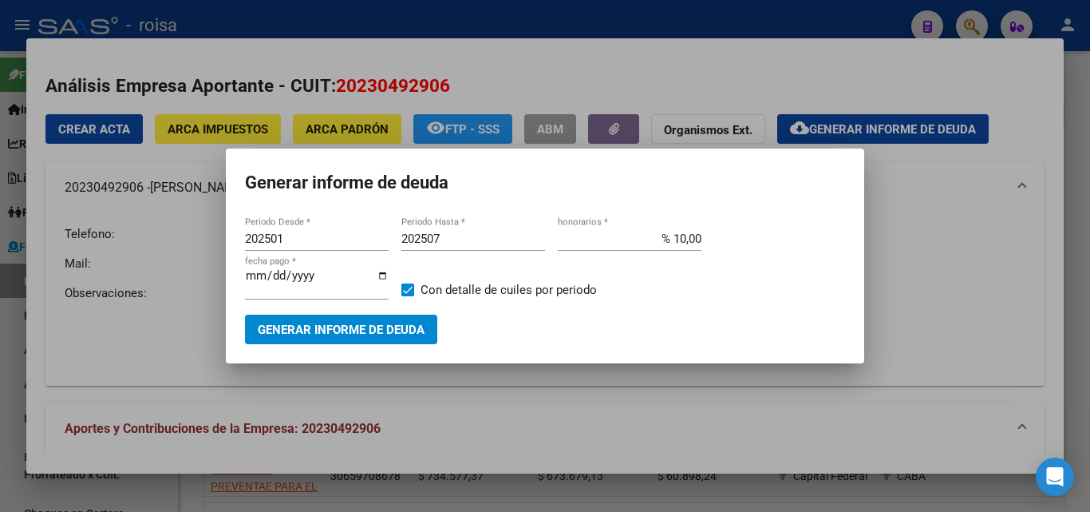
drag, startPoint x: 753, startPoint y: 425, endPoint x: 769, endPoint y: 395, distance: 34.6
click at [753, 424] on div at bounding box center [545, 256] width 1090 height 512
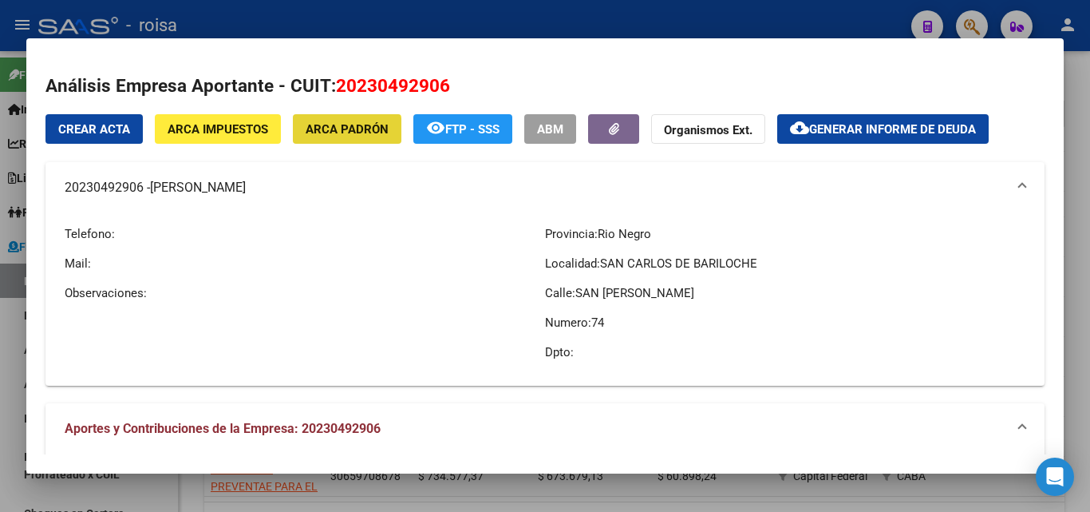
click at [329, 137] on button "ARCA Padrón" at bounding box center [347, 129] width 109 height 30
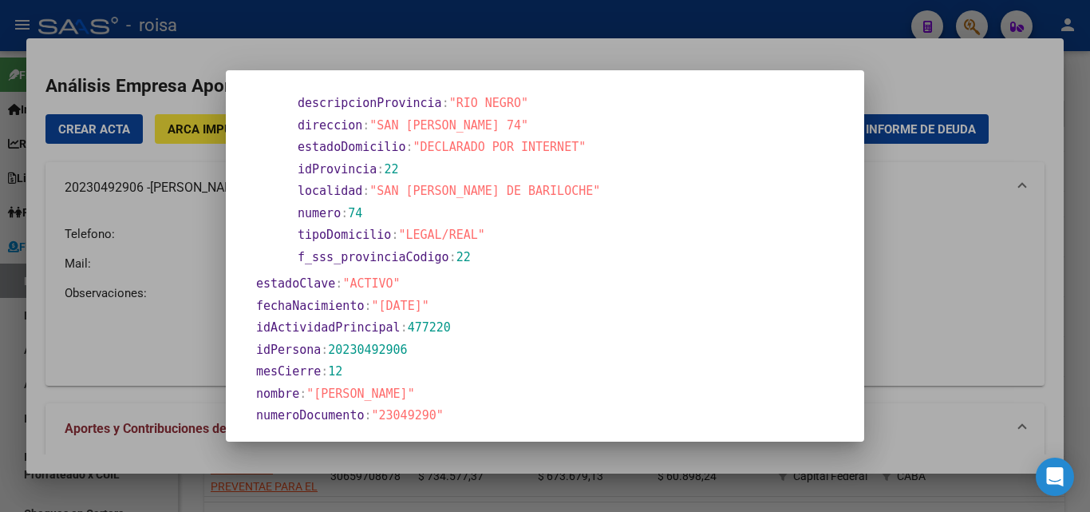
scroll to position [0, 0]
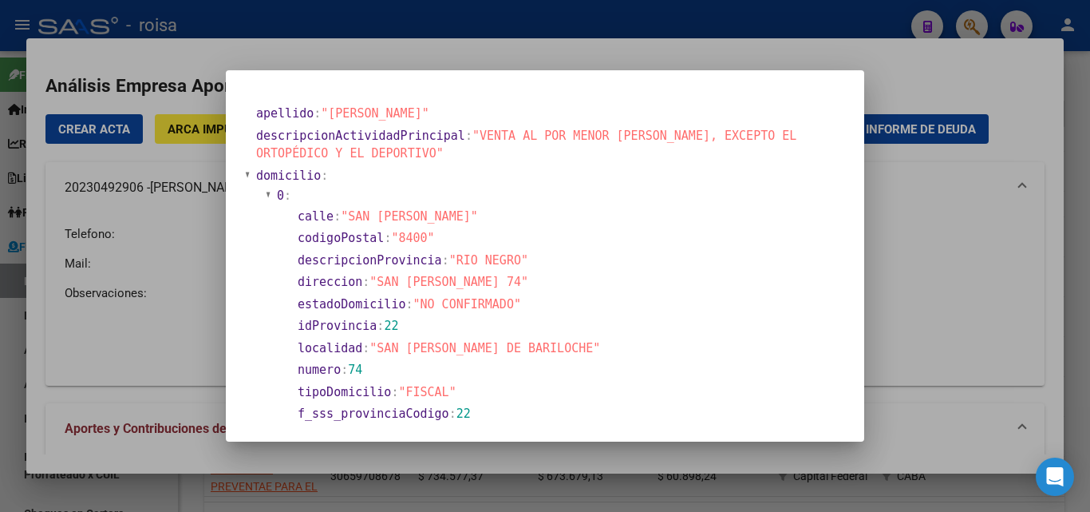
drag, startPoint x: 951, startPoint y: 277, endPoint x: 973, endPoint y: 266, distance: 24.3
click at [964, 270] on div at bounding box center [545, 256] width 1090 height 512
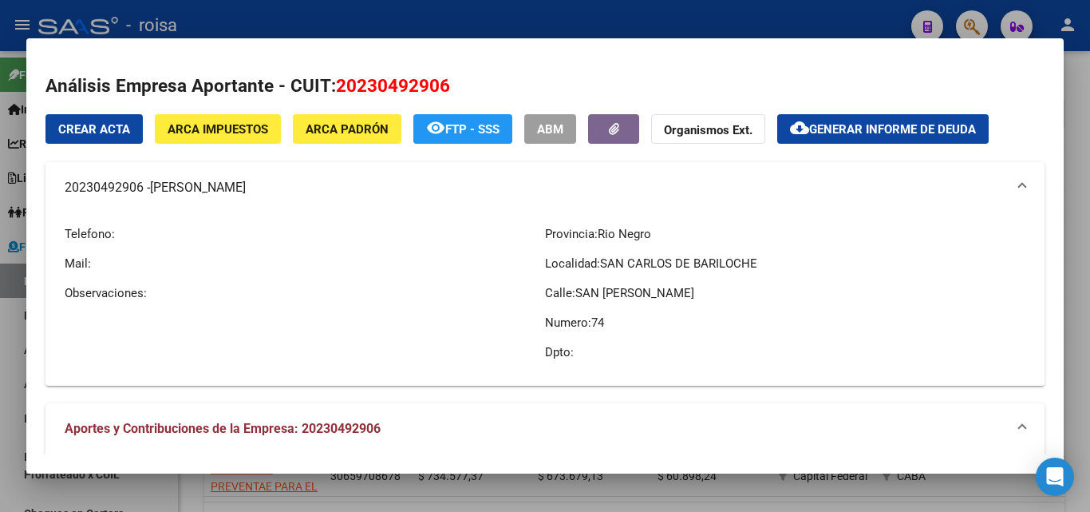
click at [94, 191] on mat-panel-title "20230492906 - [PERSON_NAME]" at bounding box center [536, 187] width 942 height 19
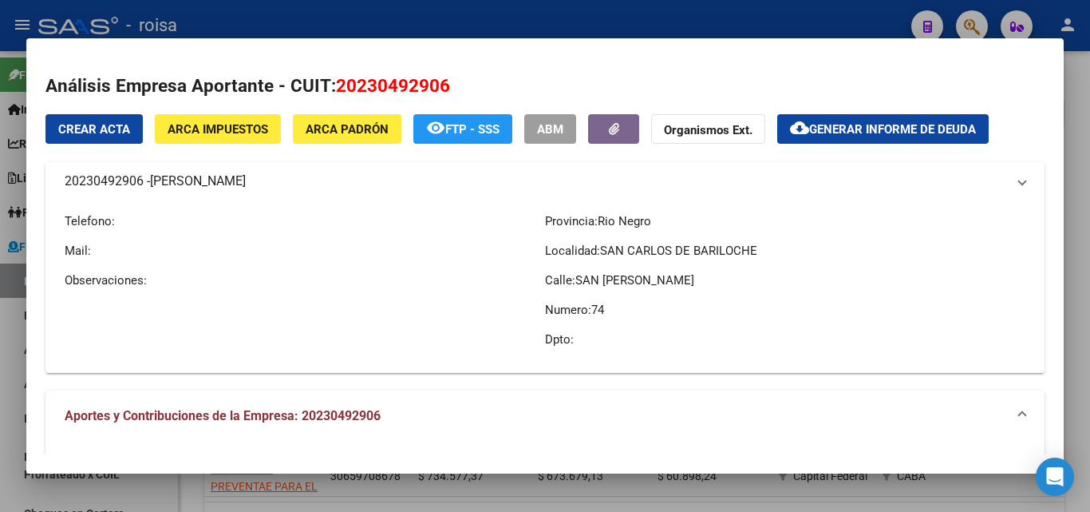
click at [94, 191] on mat-expansion-panel-header "20230492906 - [PERSON_NAME]" at bounding box center [544, 181] width 999 height 38
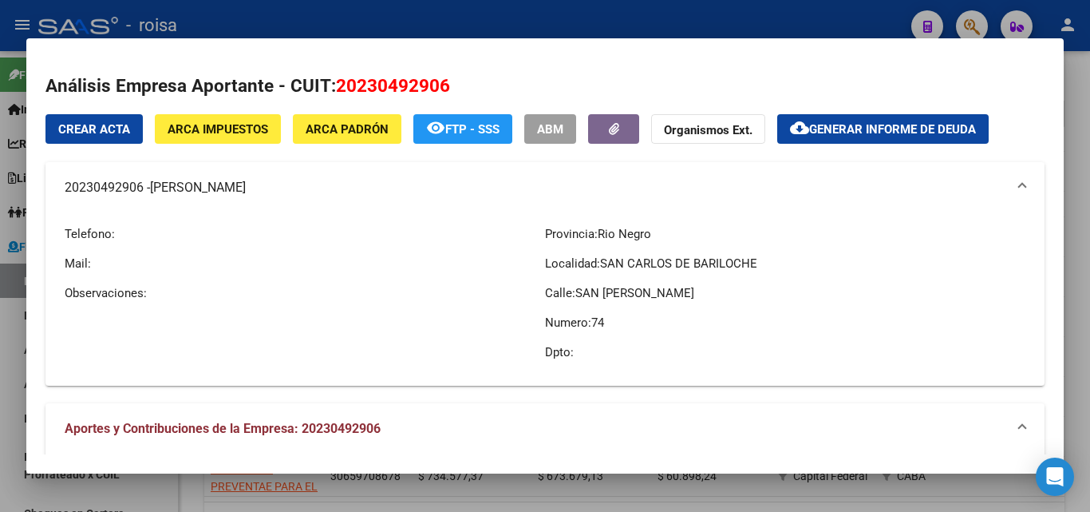
copy mat-panel-title "20230492906"
click at [363, 132] on span "ARCA Padrón" at bounding box center [347, 129] width 83 height 14
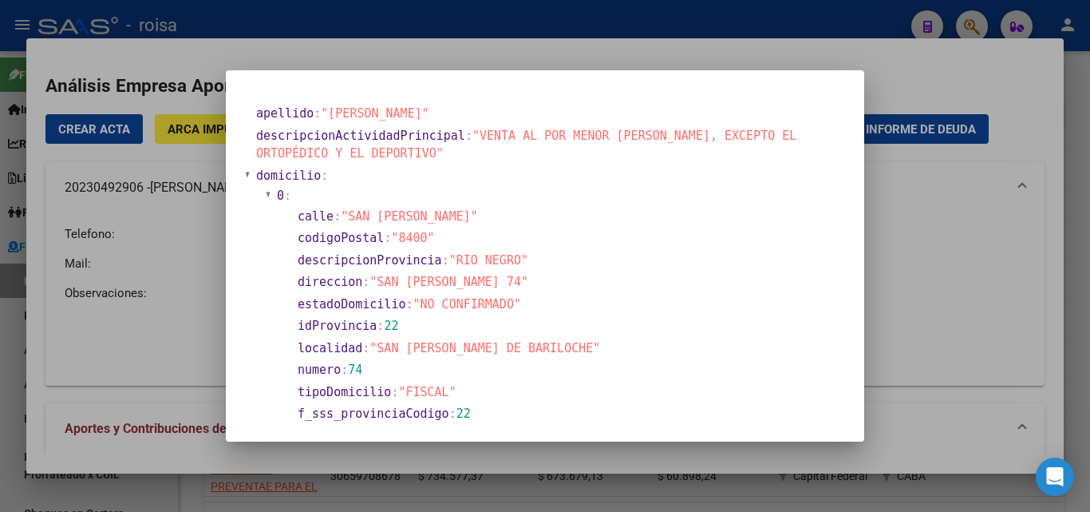
click at [937, 282] on div at bounding box center [545, 256] width 1090 height 512
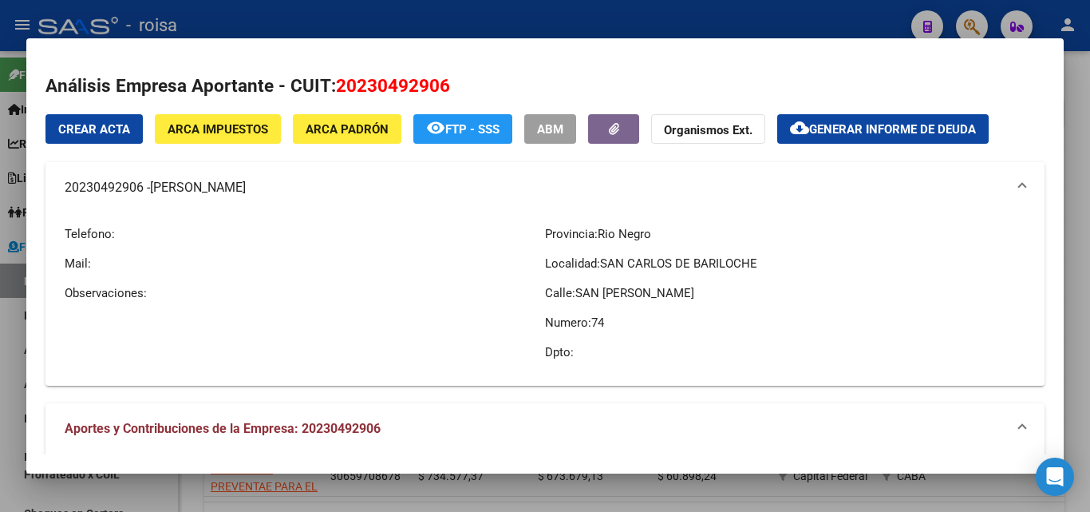
drag, startPoint x: 61, startPoint y: 191, endPoint x: 144, endPoint y: 189, distance: 83.8
click at [144, 189] on mat-expansion-panel-header "20230492906 - [PERSON_NAME]" at bounding box center [544, 187] width 999 height 51
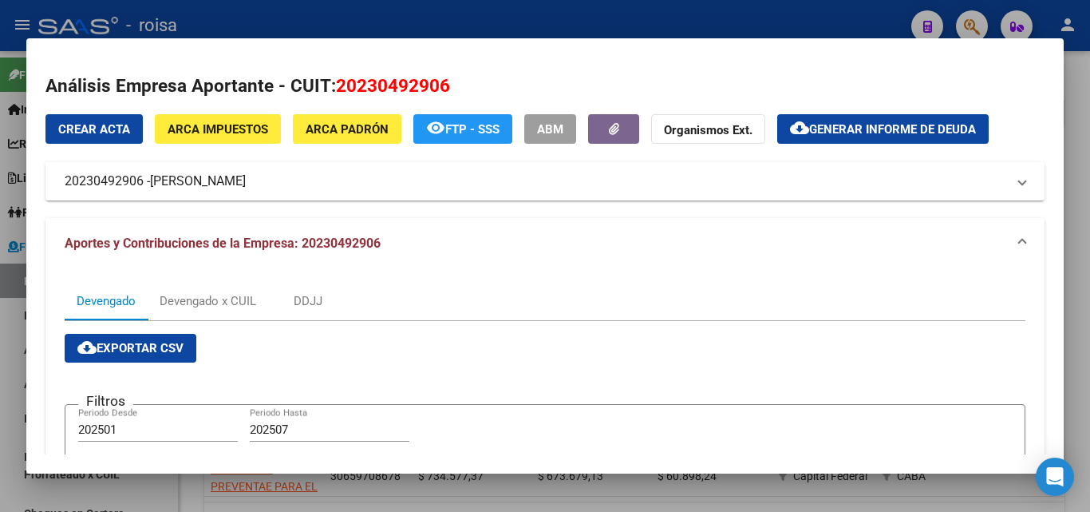
copy mat-panel-title "20230492906"
click at [226, 303] on div "Devengado x CUIL" at bounding box center [208, 301] width 97 height 18
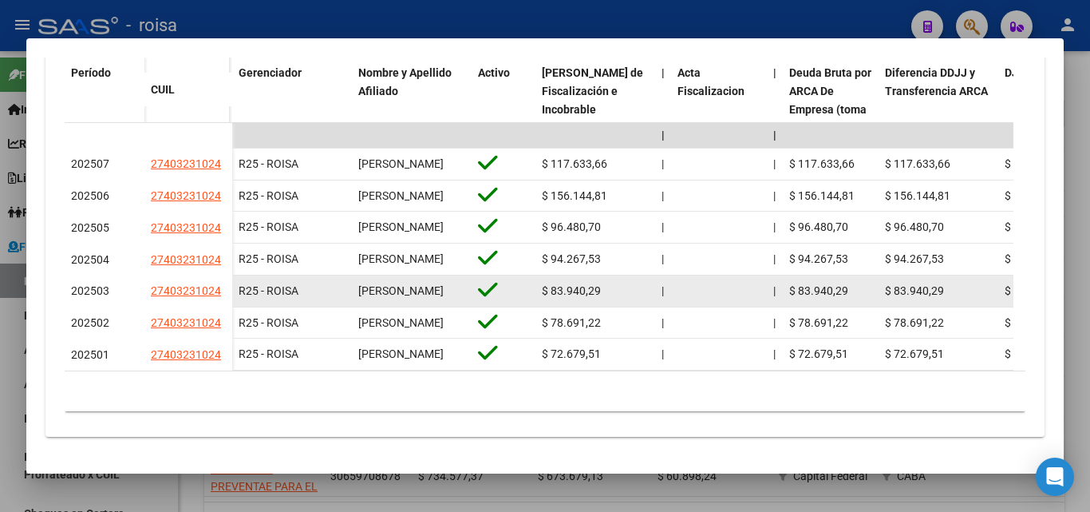
scroll to position [479, 0]
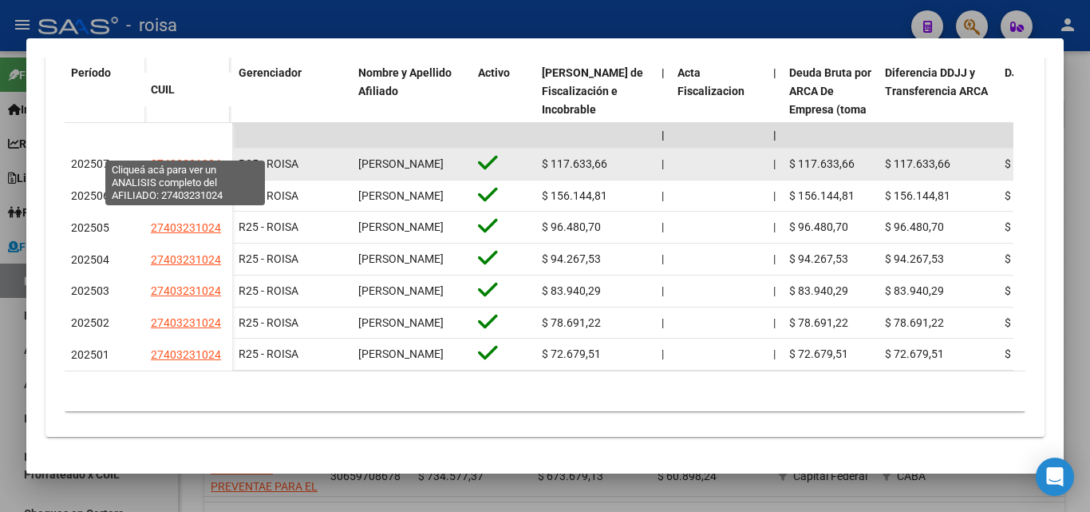
drag, startPoint x: 164, startPoint y: 149, endPoint x: 213, endPoint y: 148, distance: 48.7
click at [213, 157] on span "27403231024" at bounding box center [186, 163] width 70 height 13
copy span "40323102"
type textarea "27403231024"
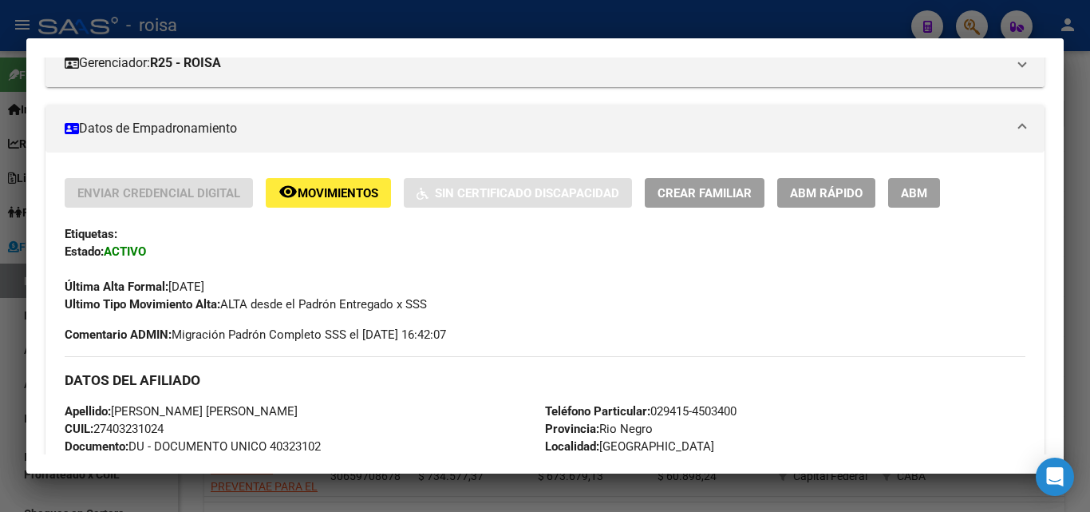
scroll to position [0, 0]
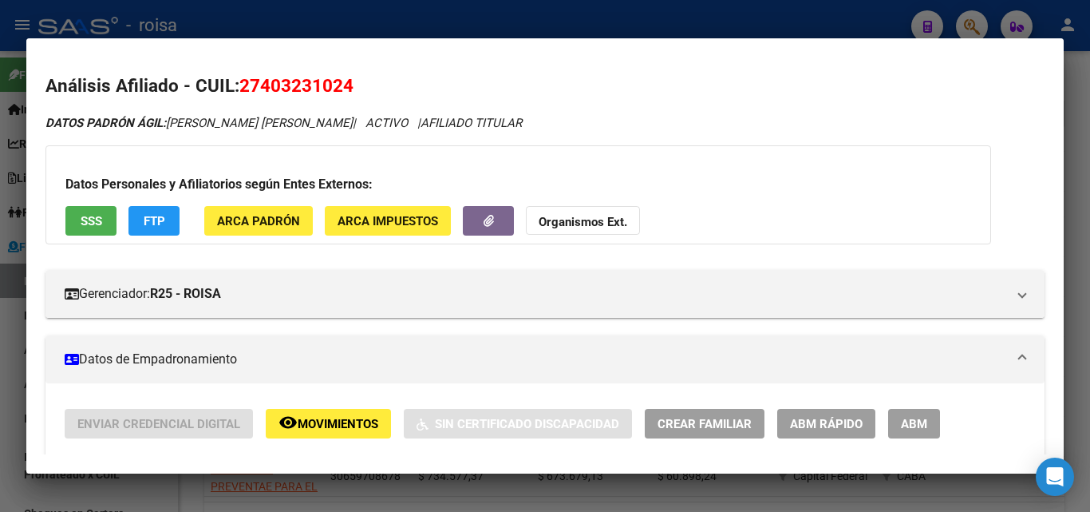
drag, startPoint x: 6, startPoint y: 342, endPoint x: 201, endPoint y: 373, distance: 197.2
click at [7, 342] on div at bounding box center [545, 256] width 1090 height 512
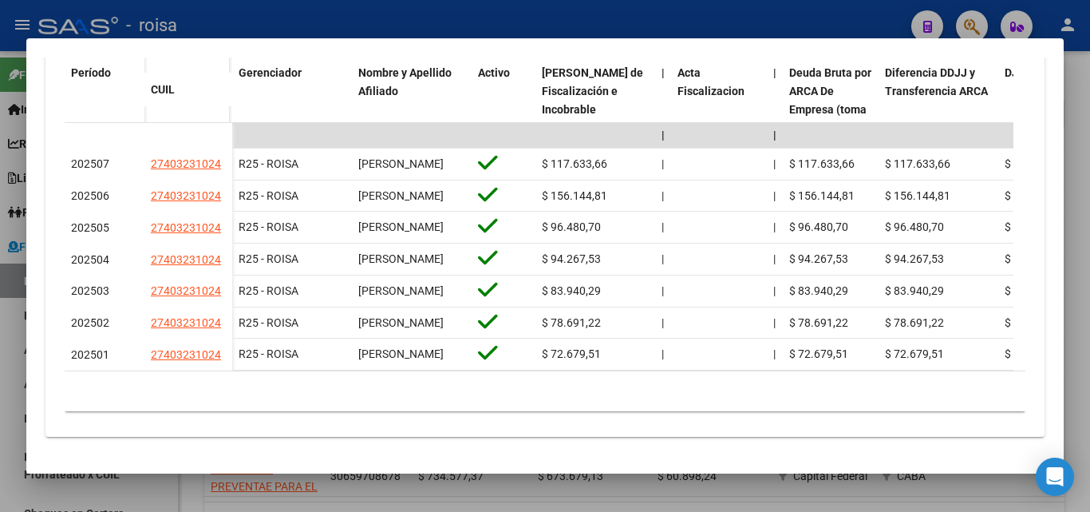
click at [10, 319] on div at bounding box center [545, 256] width 1090 height 512
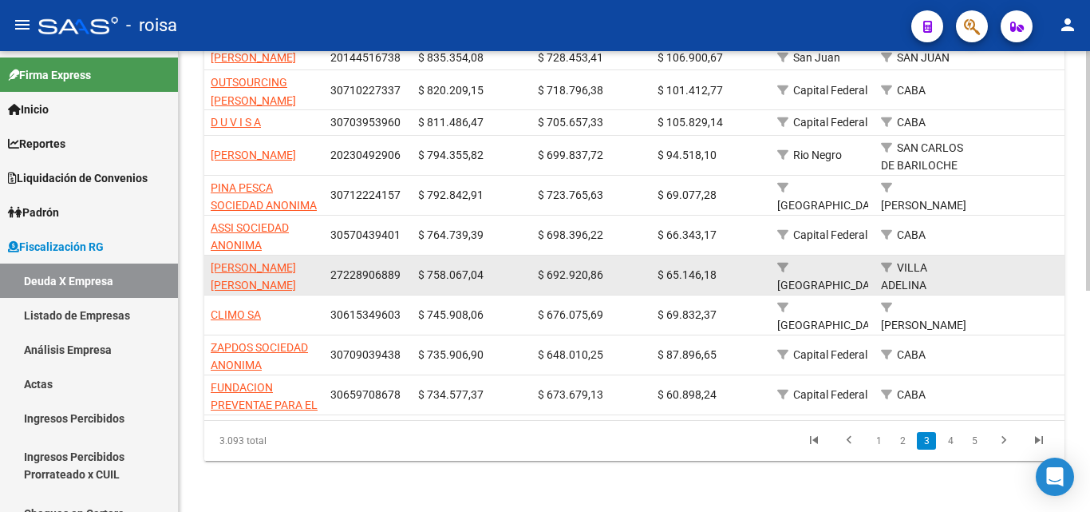
scroll to position [426, 0]
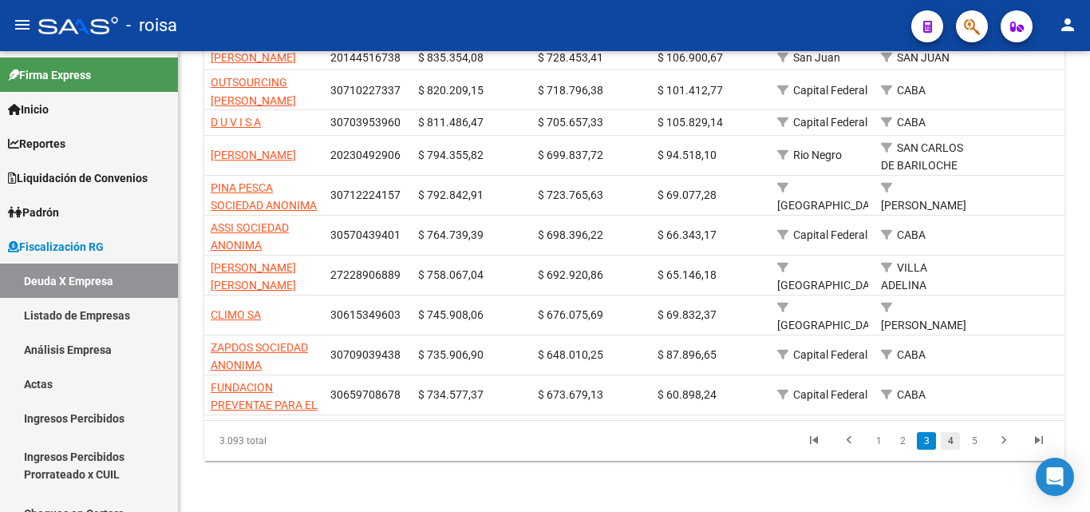
click at [950, 444] on link "4" at bounding box center [950, 441] width 19 height 18
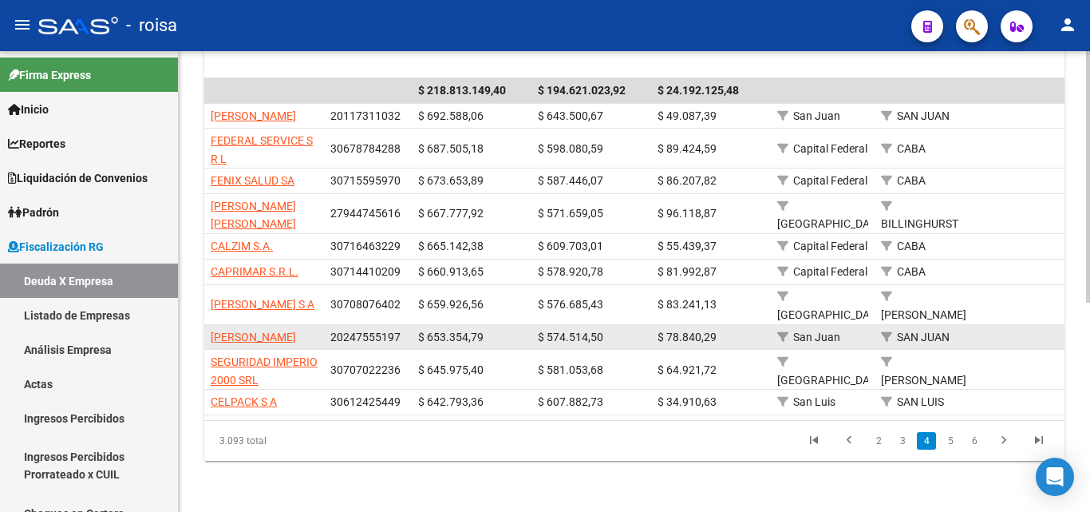
scroll to position [383, 0]
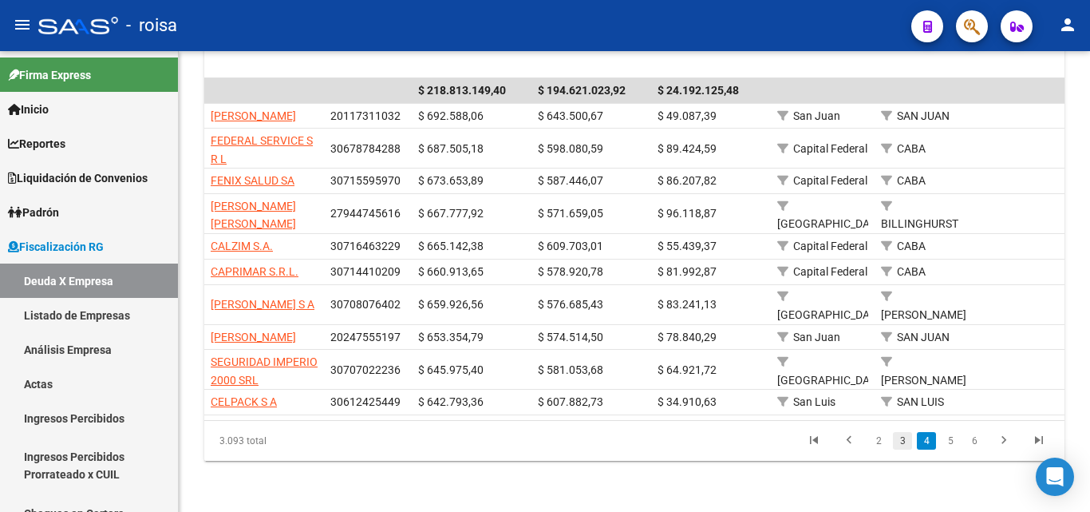
click at [907, 439] on link "3" at bounding box center [902, 441] width 19 height 18
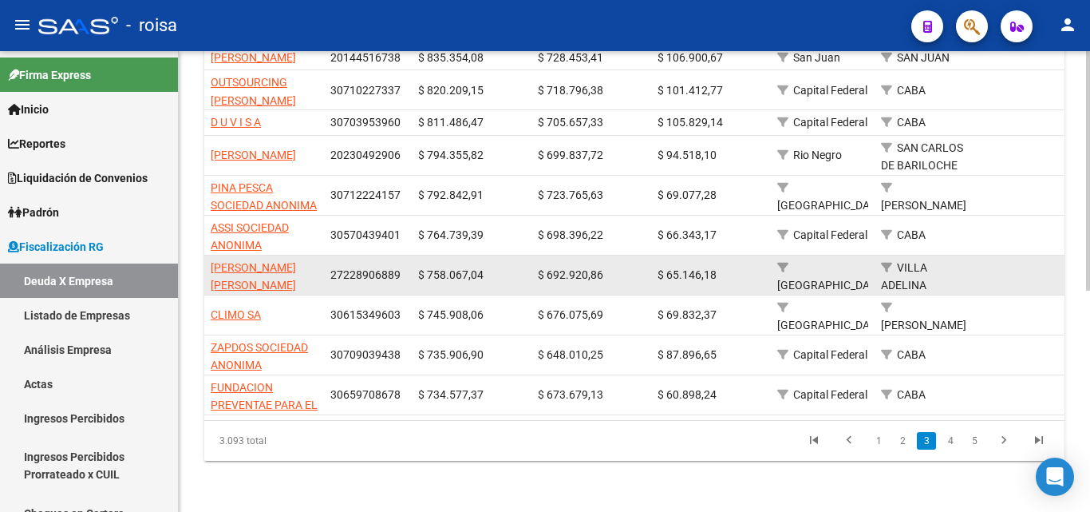
scroll to position [426, 0]
